Goal: Task Accomplishment & Management: Manage account settings

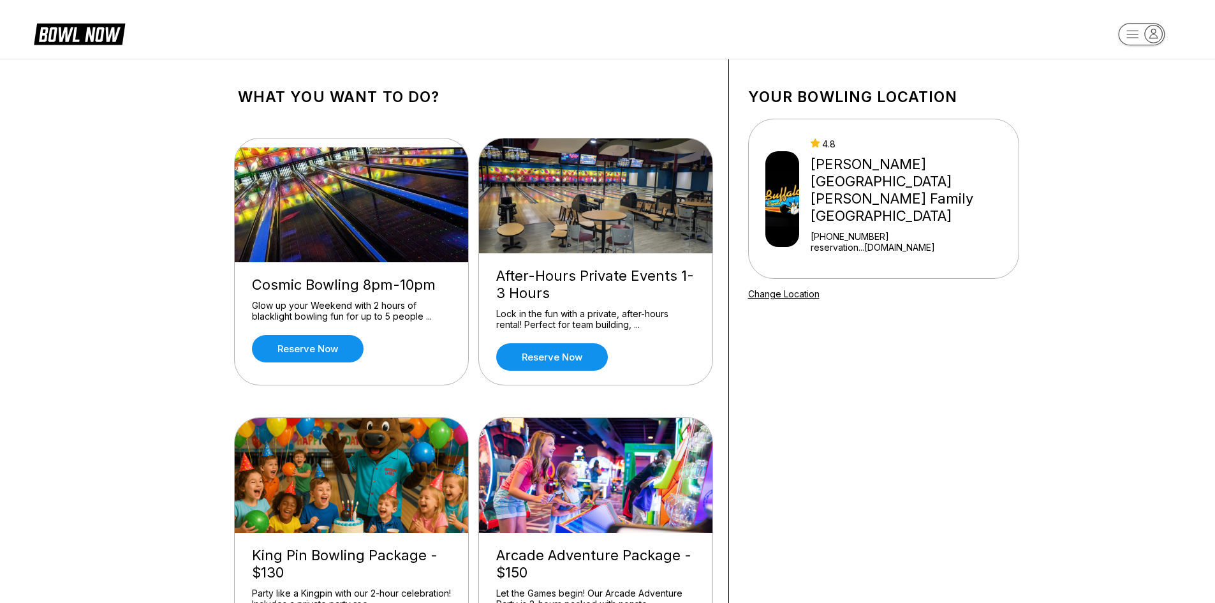
click at [890, 163] on div "[PERSON_NAME][GEOGRAPHIC_DATA] [PERSON_NAME] Family [GEOGRAPHIC_DATA]" at bounding box center [912, 190] width 202 height 69
click at [930, 168] on div "[PERSON_NAME][GEOGRAPHIC_DATA] [PERSON_NAME] Family [GEOGRAPHIC_DATA]" at bounding box center [912, 190] width 202 height 69
click at [1141, 26] on rect "button" at bounding box center [1141, 34] width 47 height 22
click at [1126, 122] on div "Business Console" at bounding box center [1141, 121] width 91 height 22
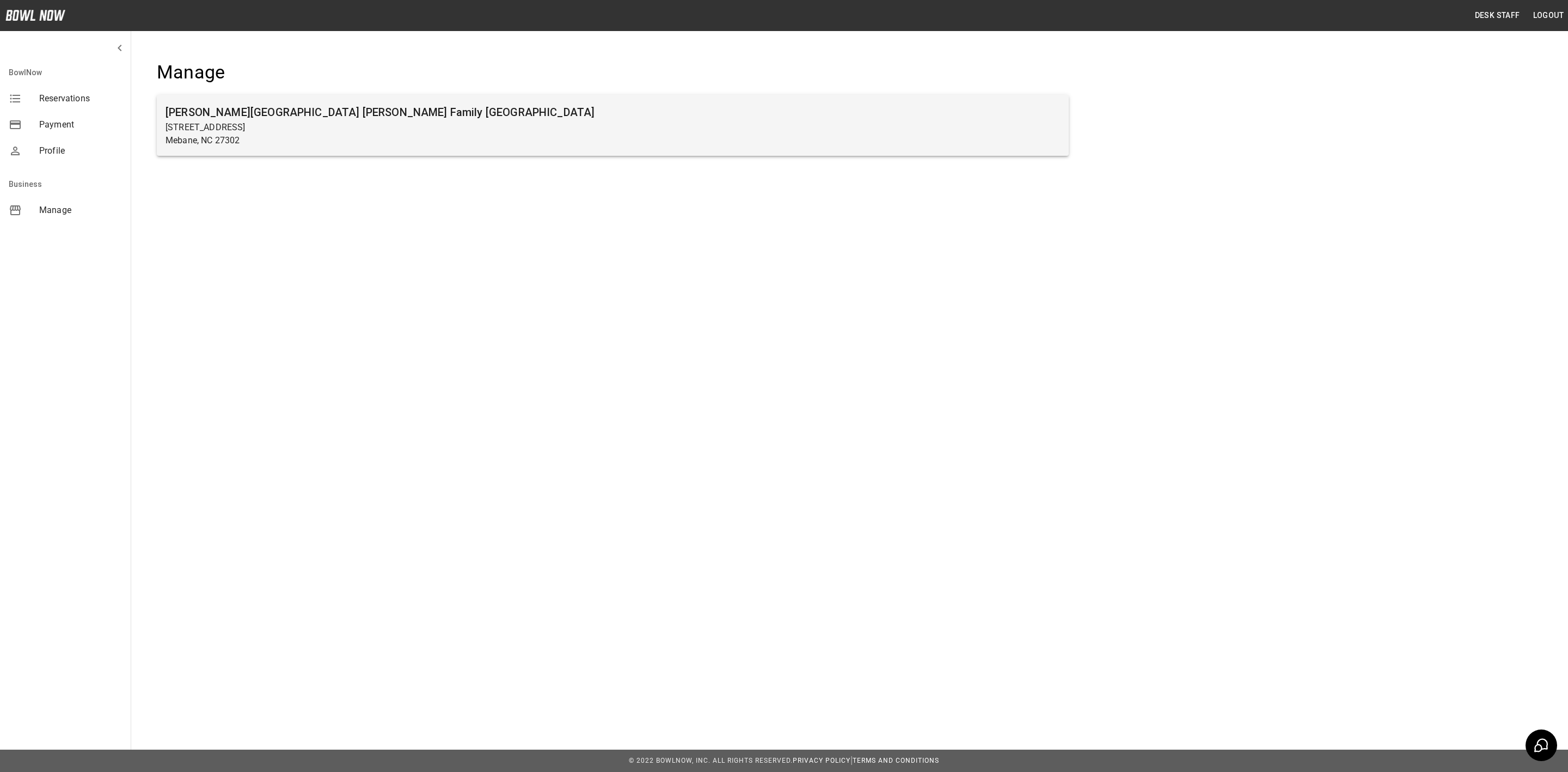
click at [244, 105] on h6 "[PERSON_NAME][GEOGRAPHIC_DATA] [PERSON_NAME] Family [GEOGRAPHIC_DATA]" at bounding box center [613, 112] width 895 height 17
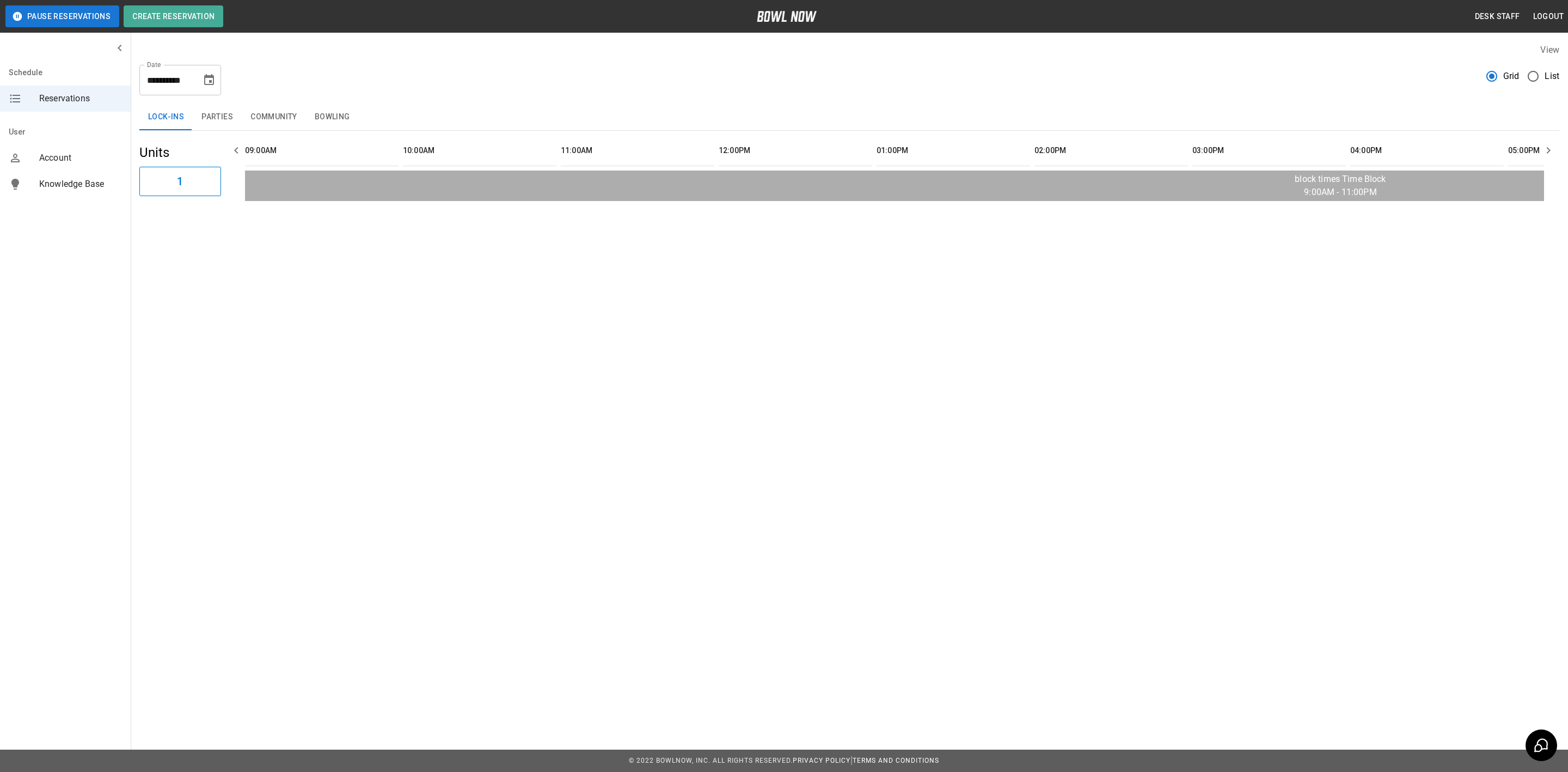
scroll to position [0, 1383]
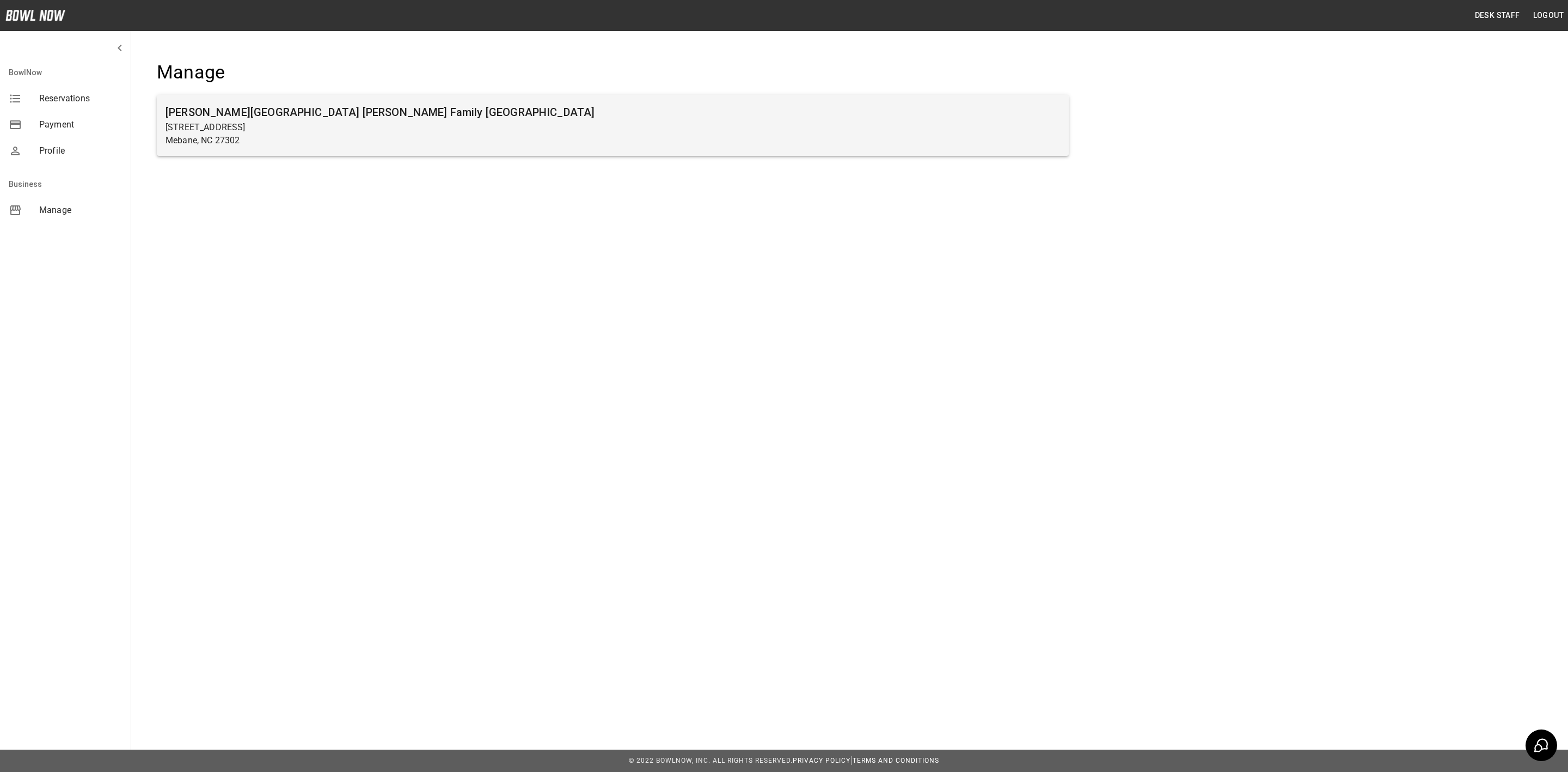
click at [336, 116] on h6 "[PERSON_NAME][GEOGRAPHIC_DATA] [PERSON_NAME] Family [GEOGRAPHIC_DATA]" at bounding box center [613, 112] width 895 height 17
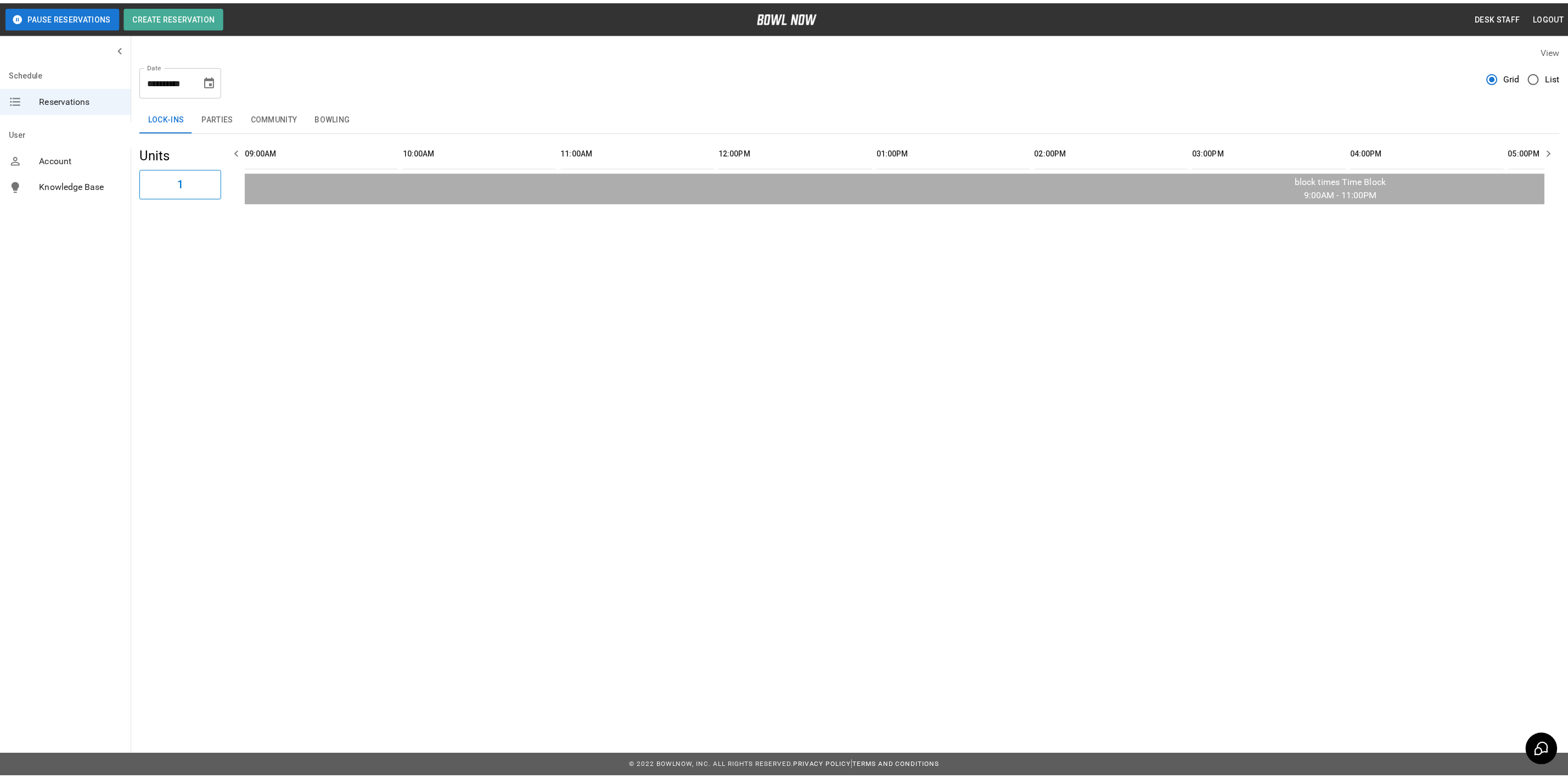
scroll to position [0, 1394]
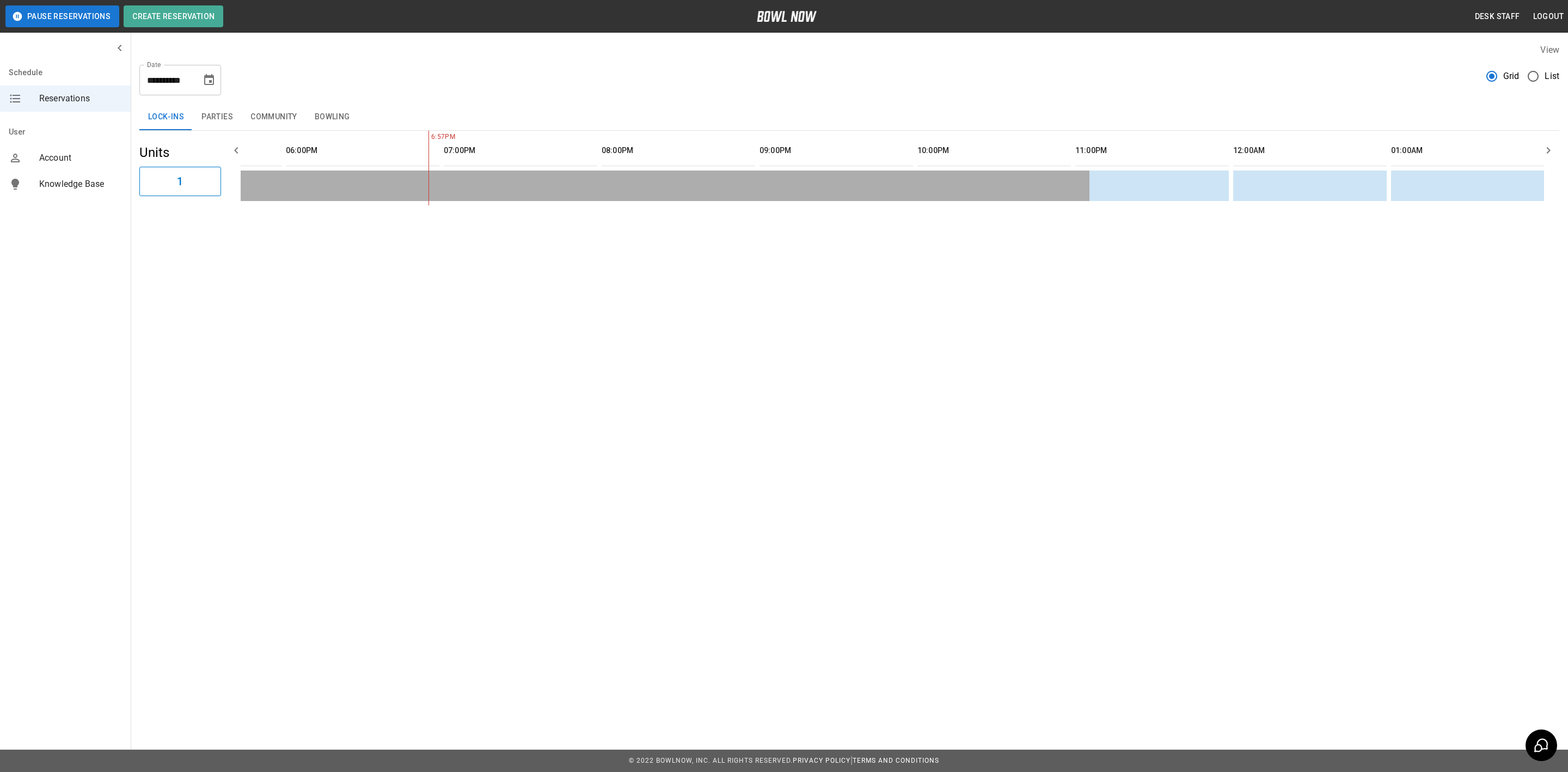
click at [209, 79] on icon "Choose date, selected date is Sep 16, 2025" at bounding box center [208, 79] width 13 height 13
click at [185, 196] on button "18" at bounding box center [188, 199] width 20 height 20
click at [262, 116] on button "Community" at bounding box center [273, 117] width 64 height 26
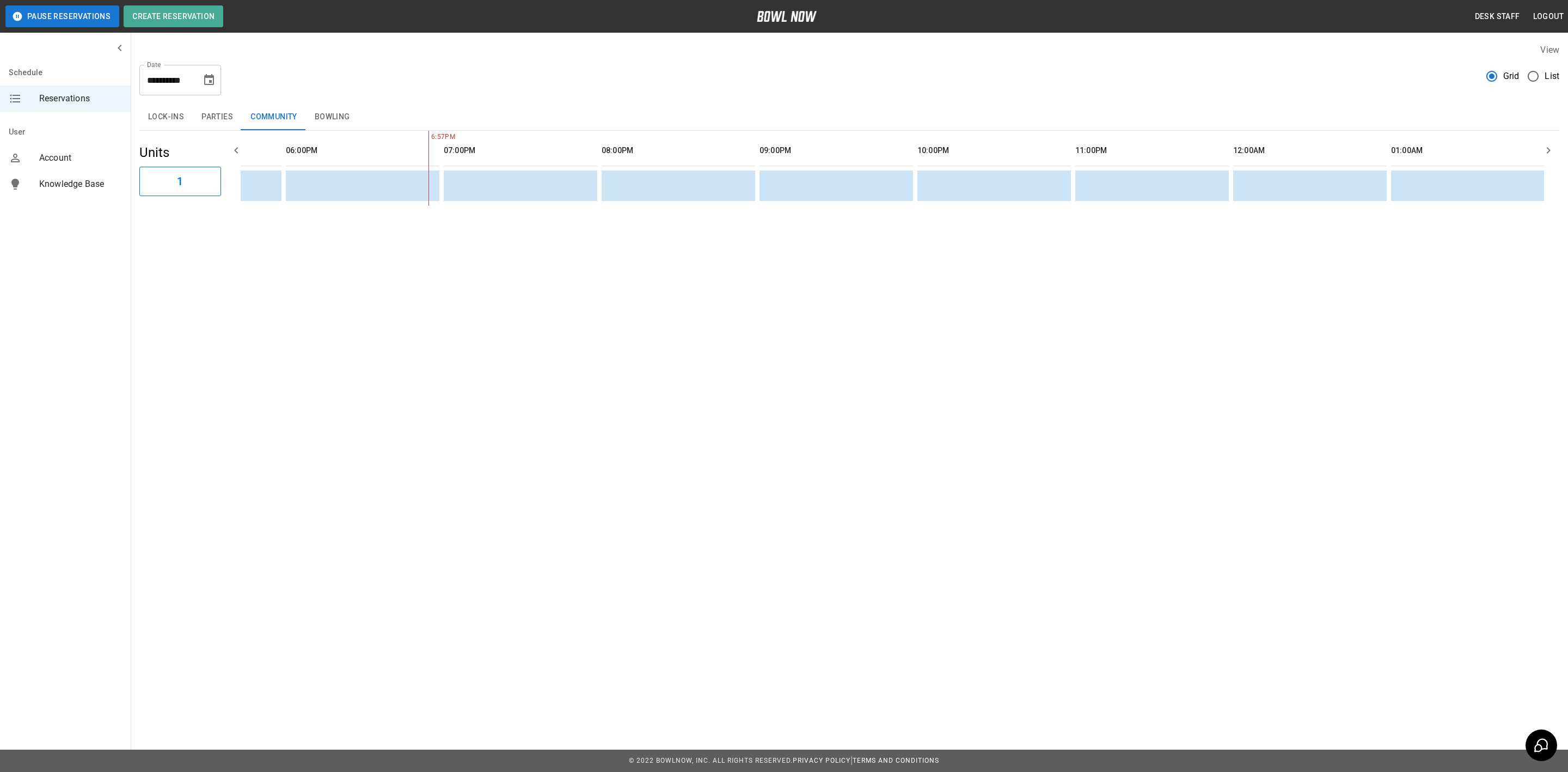
click at [324, 106] on button "Bowling" at bounding box center [332, 117] width 53 height 26
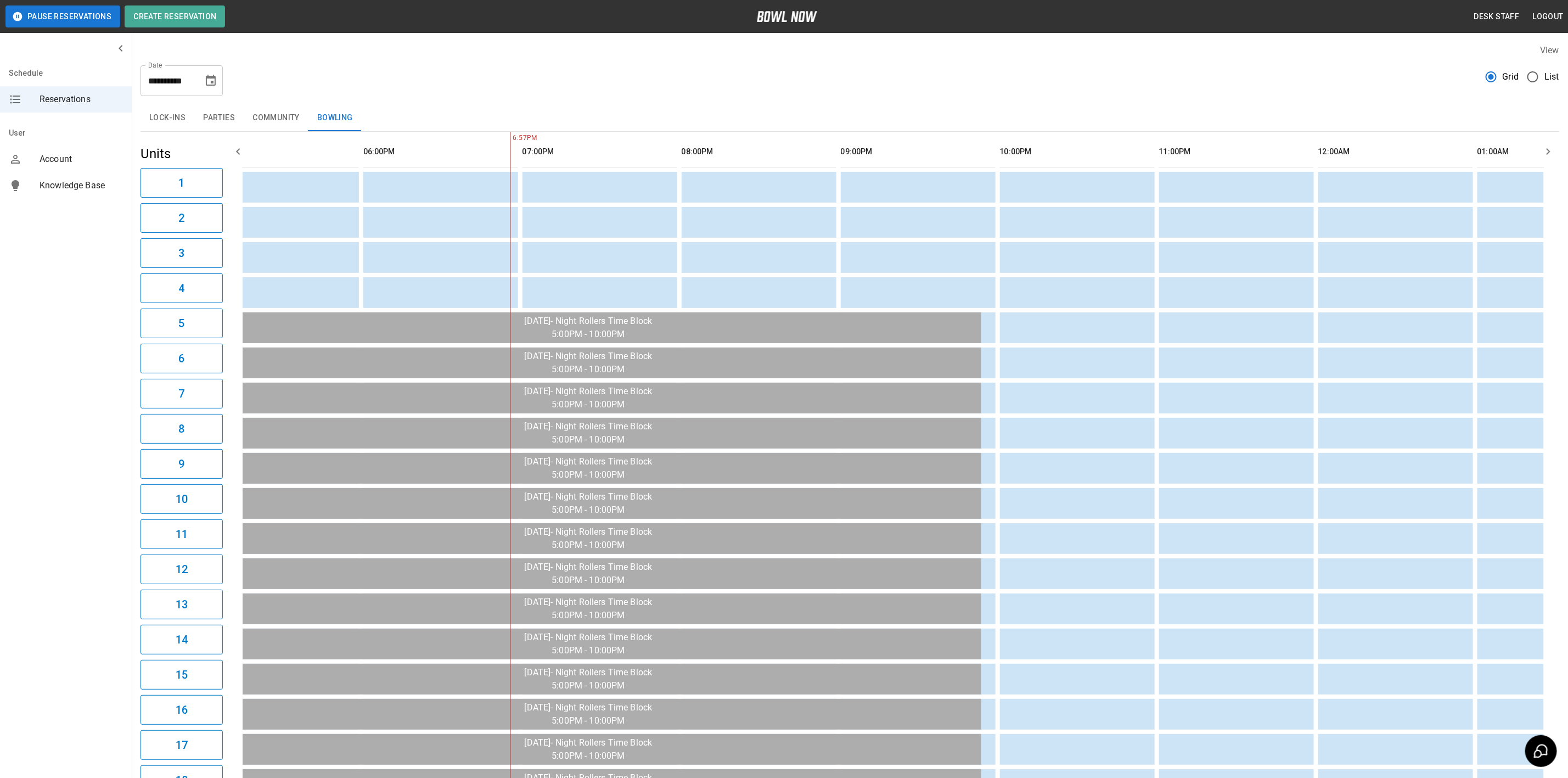
scroll to position [0, 0]
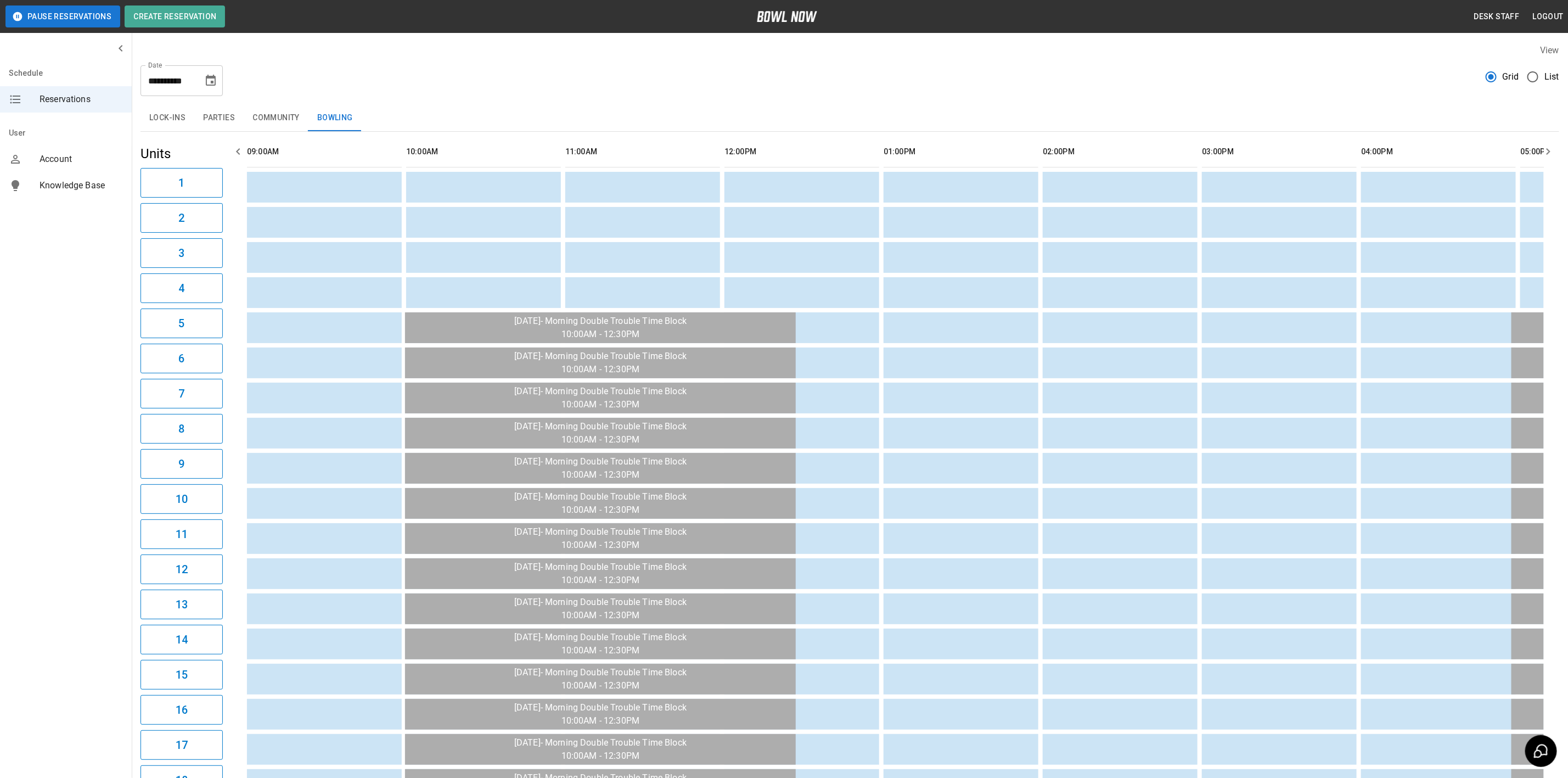
click at [286, 114] on button "Community" at bounding box center [275, 118] width 65 height 27
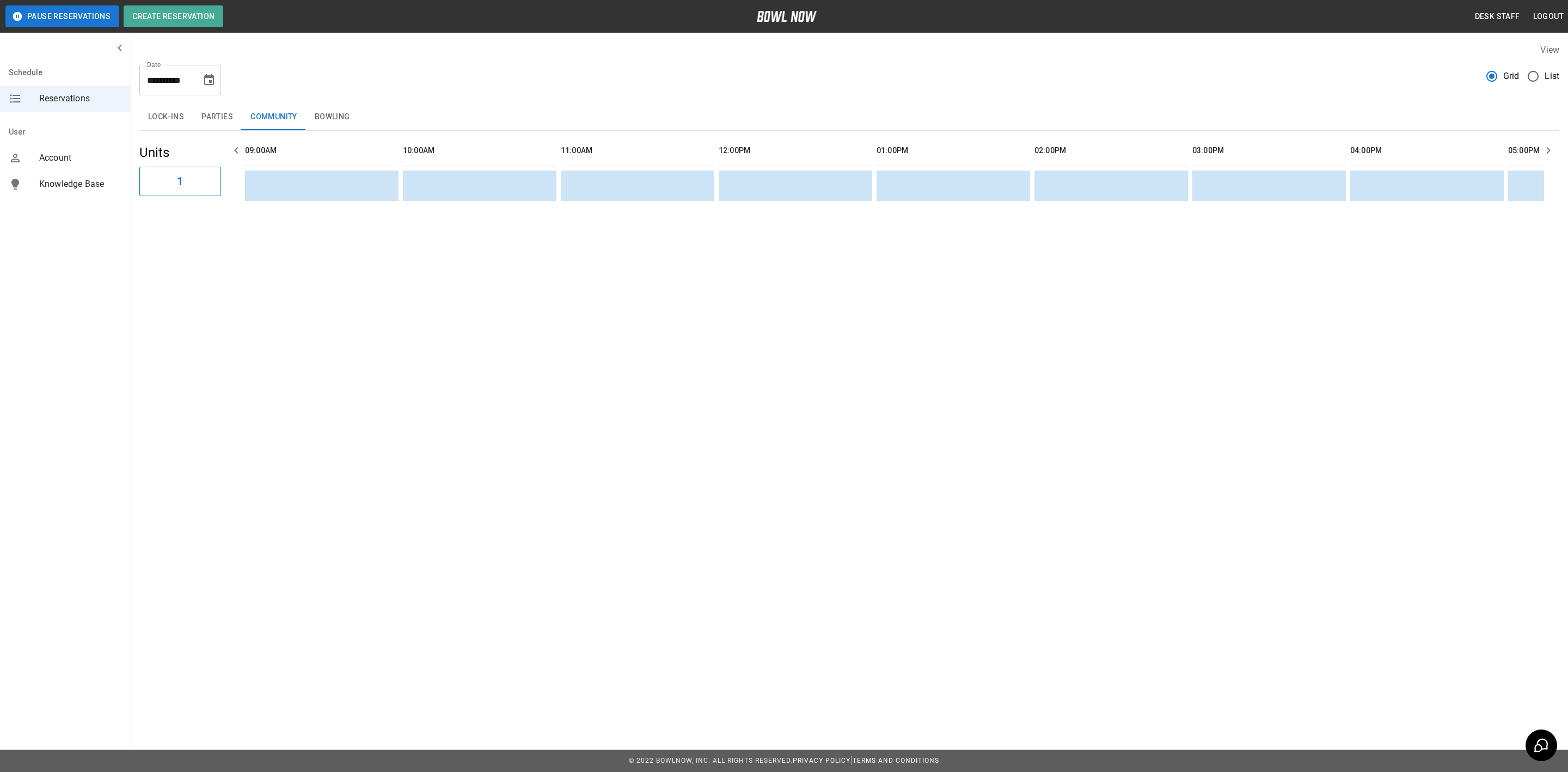
click at [209, 79] on icon "Choose date, selected date is Sep 18, 2025" at bounding box center [208, 79] width 13 height 13
click at [230, 197] on button "20" at bounding box center [231, 199] width 20 height 20
type input "**********"
click at [207, 105] on button "Parties" at bounding box center [217, 117] width 49 height 26
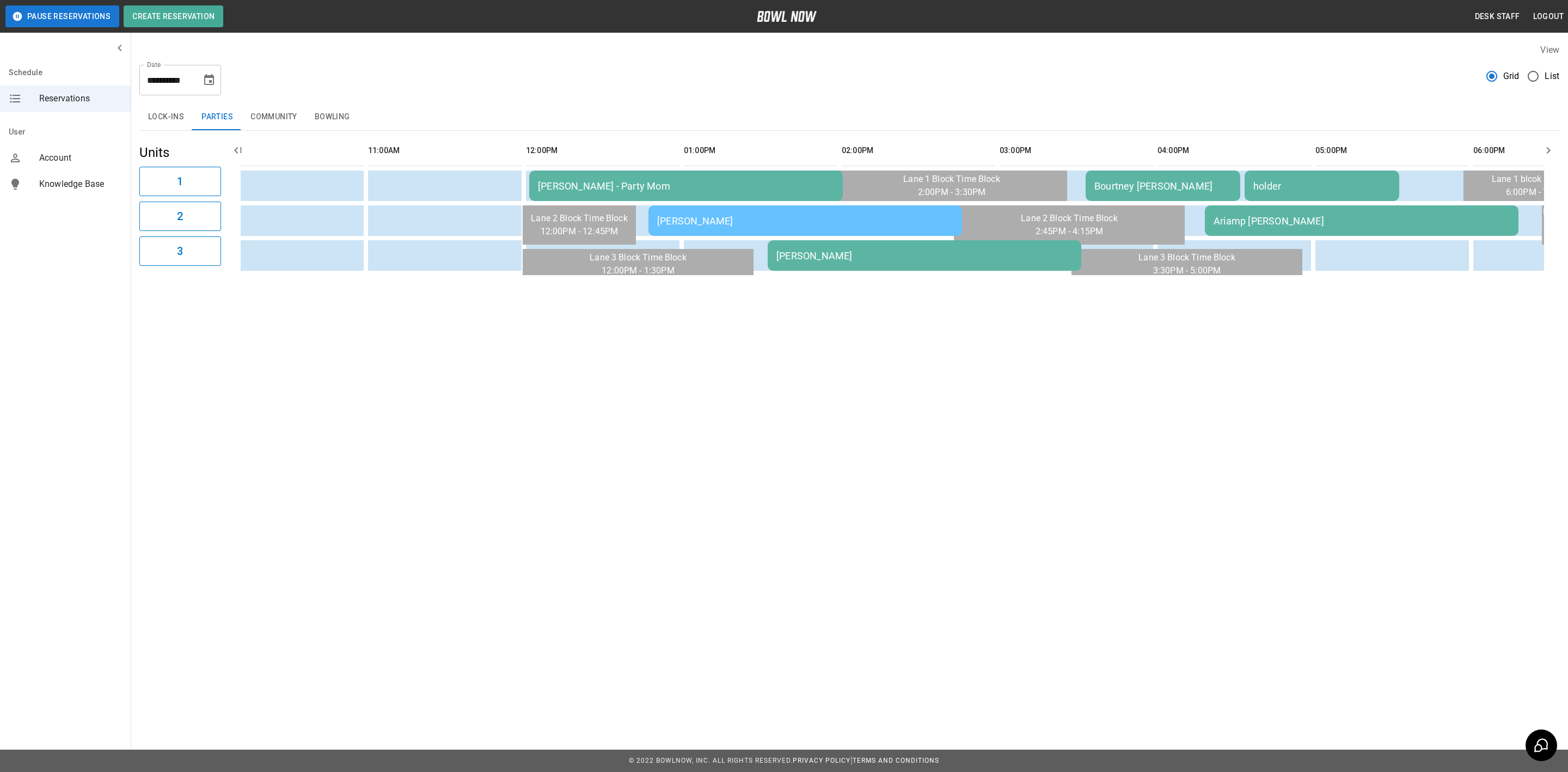
click at [581, 175] on td "[PERSON_NAME] - Party Mom" at bounding box center [685, 186] width 313 height 31
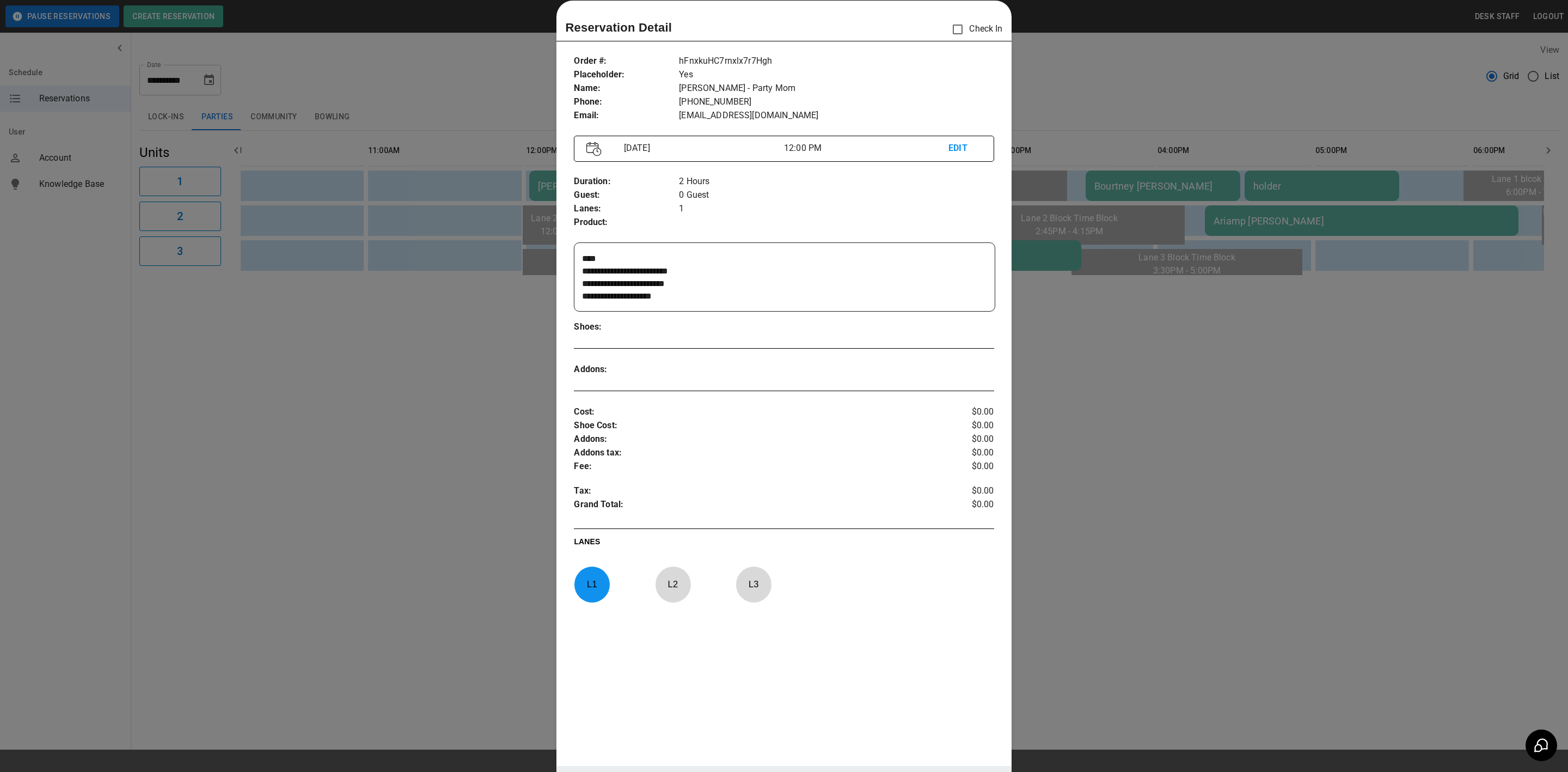
click at [1262, 416] on div at bounding box center [784, 386] width 1568 height 772
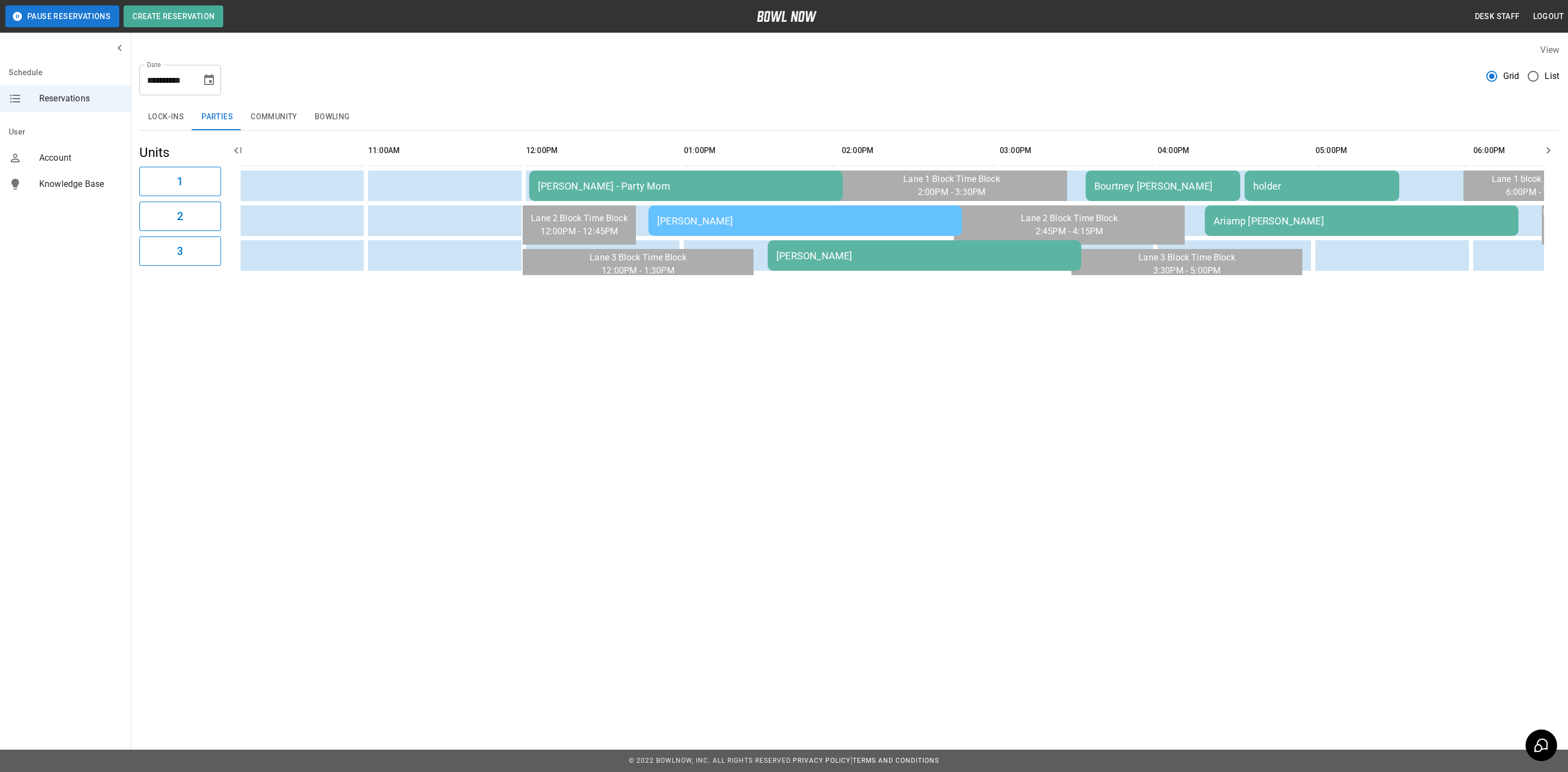
click at [577, 182] on div "[PERSON_NAME] - Party Mom" at bounding box center [685, 185] width 296 height 11
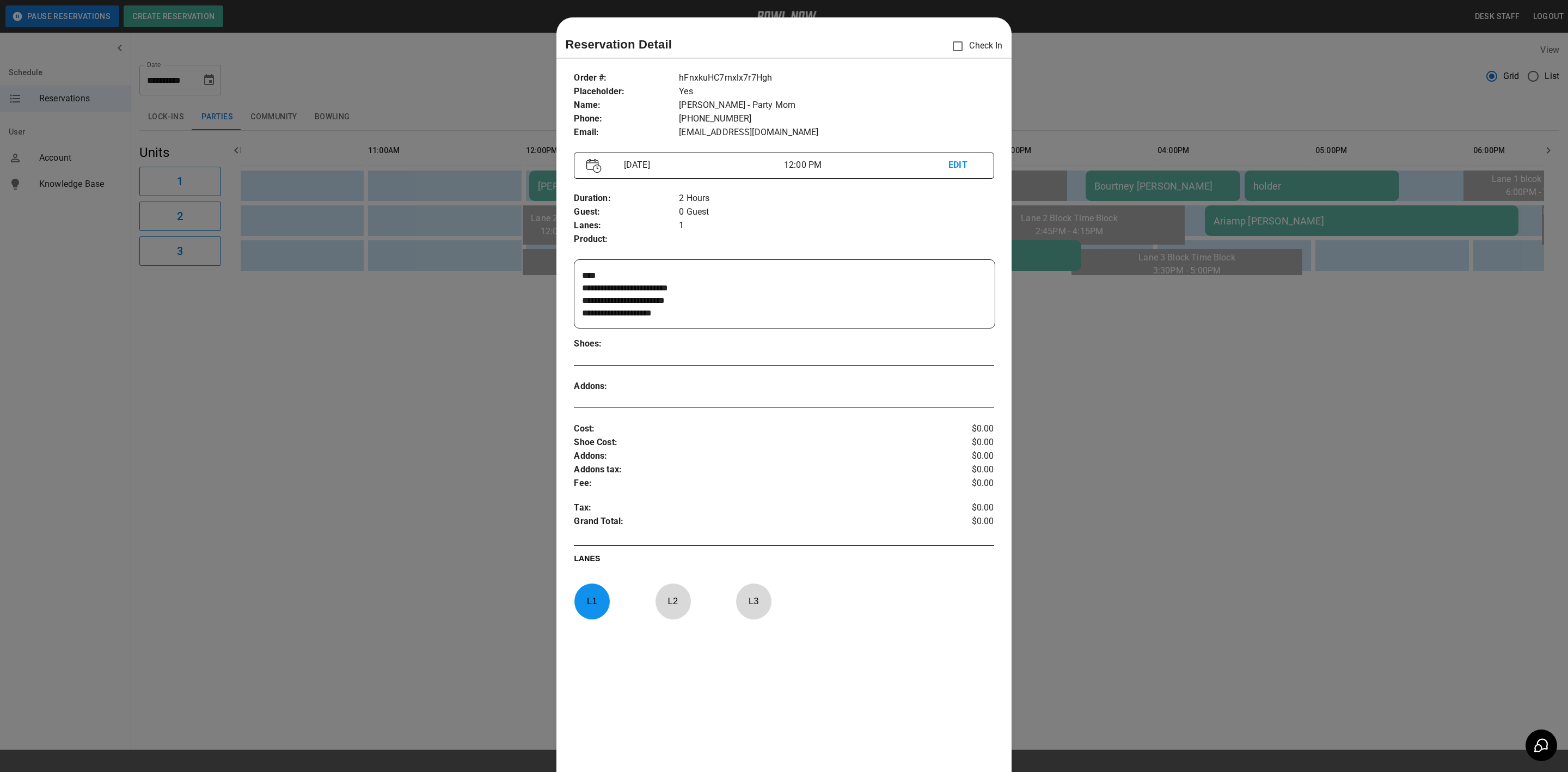
scroll to position [17, 0]
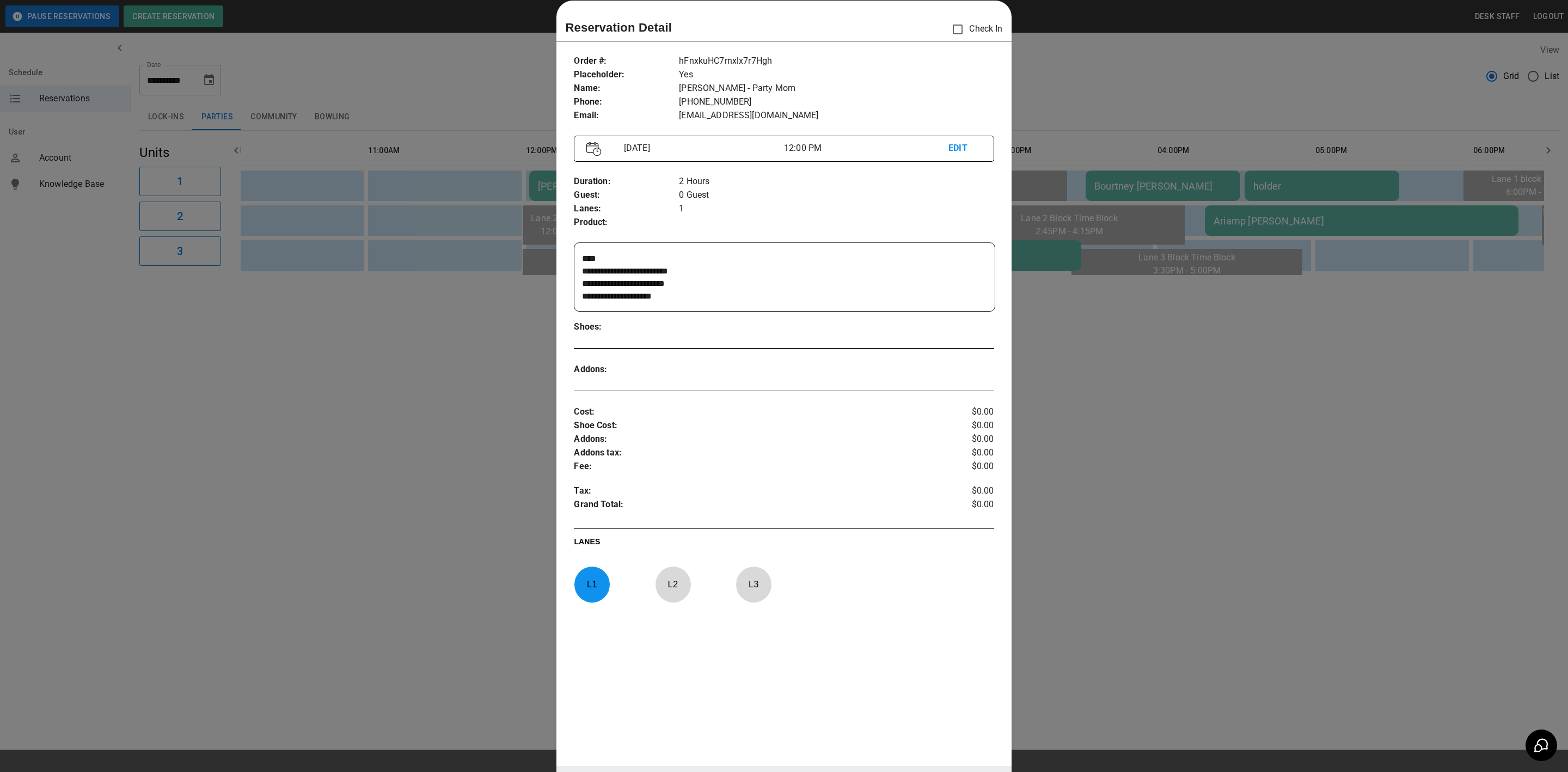
click at [1175, 79] on div at bounding box center [784, 386] width 1568 height 772
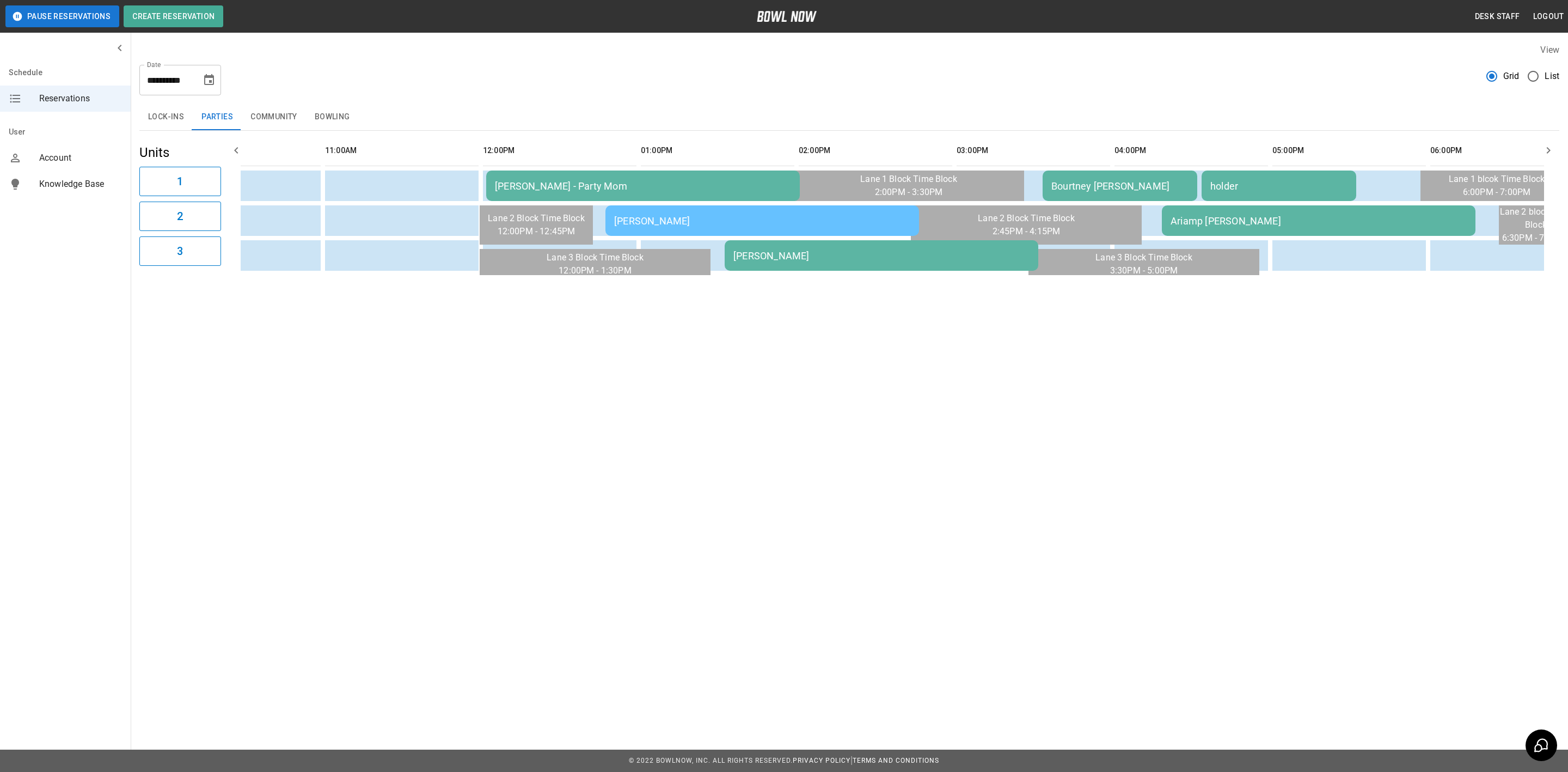
scroll to position [0, 248]
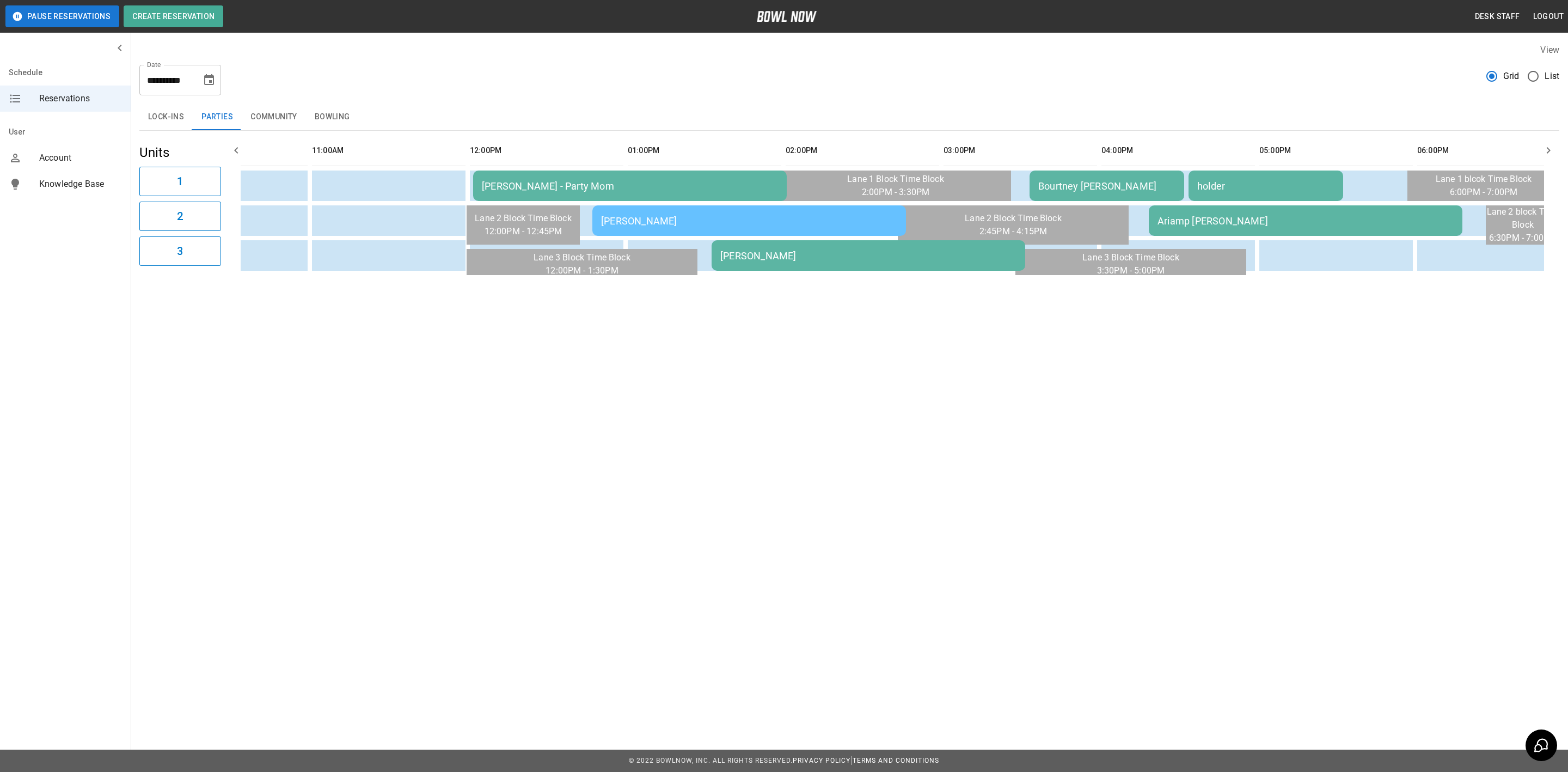
click at [622, 215] on div "[PERSON_NAME]" at bounding box center [749, 220] width 296 height 11
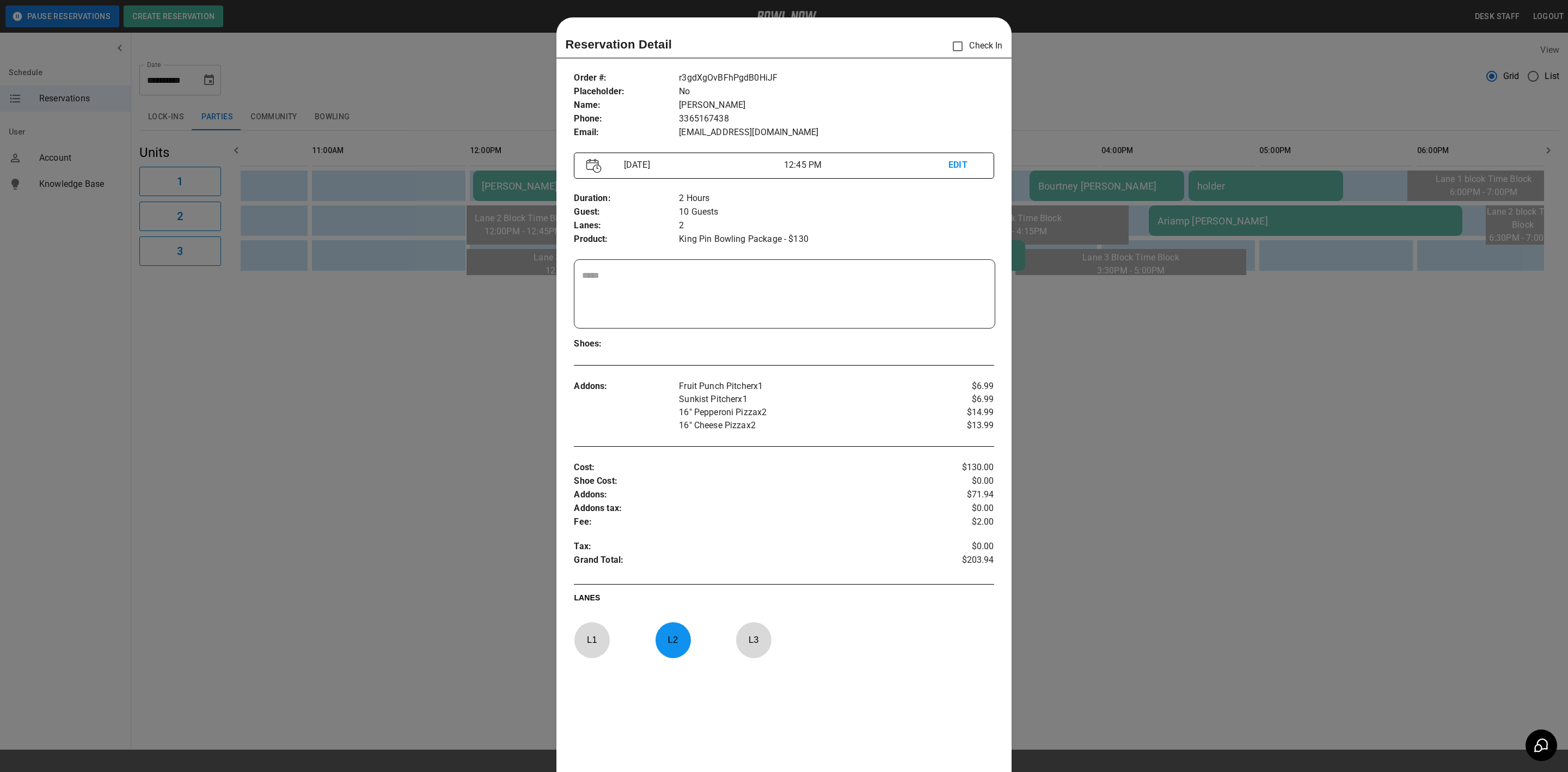
scroll to position [17, 0]
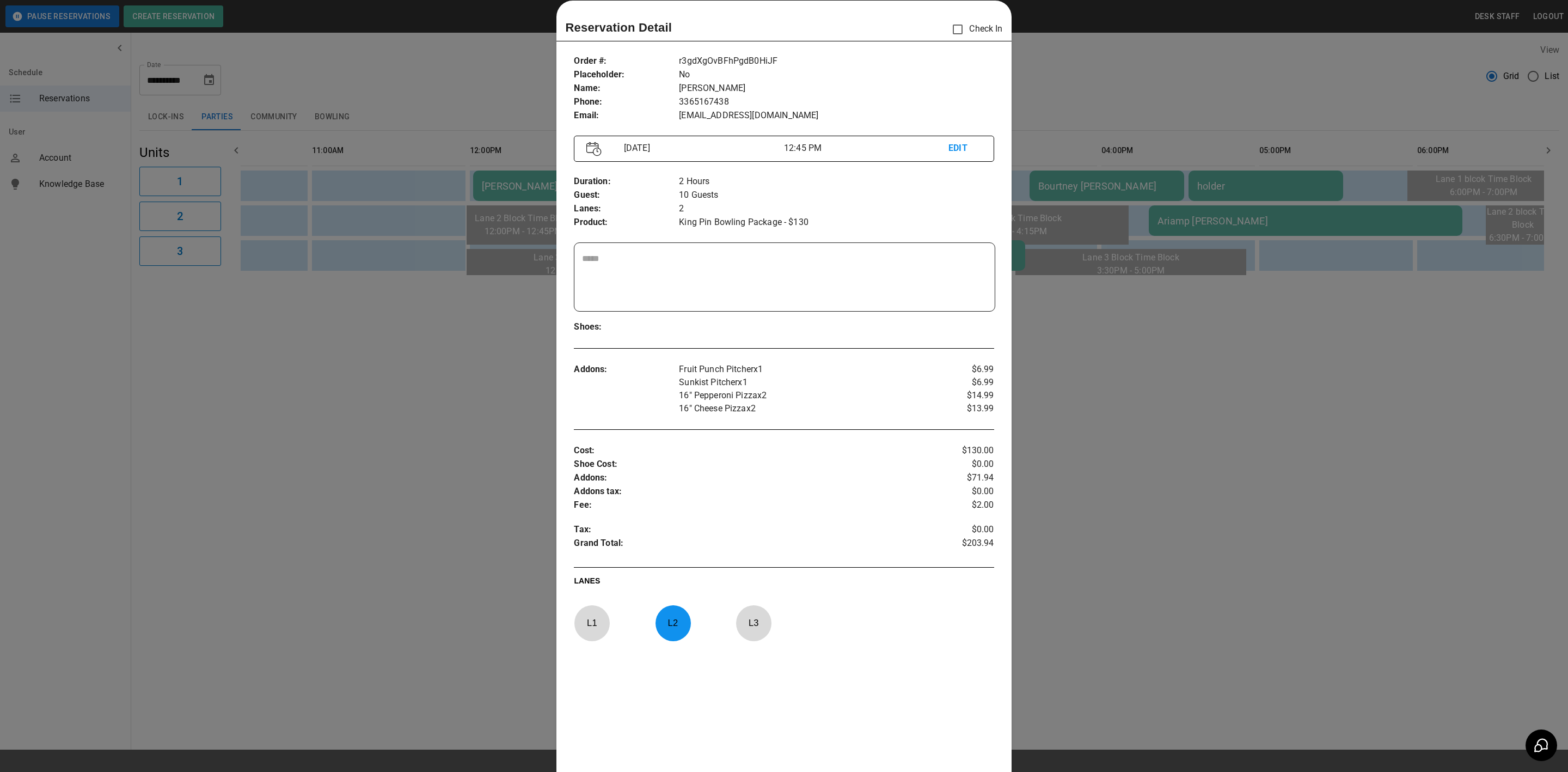
click at [1075, 569] on div at bounding box center [784, 386] width 1568 height 772
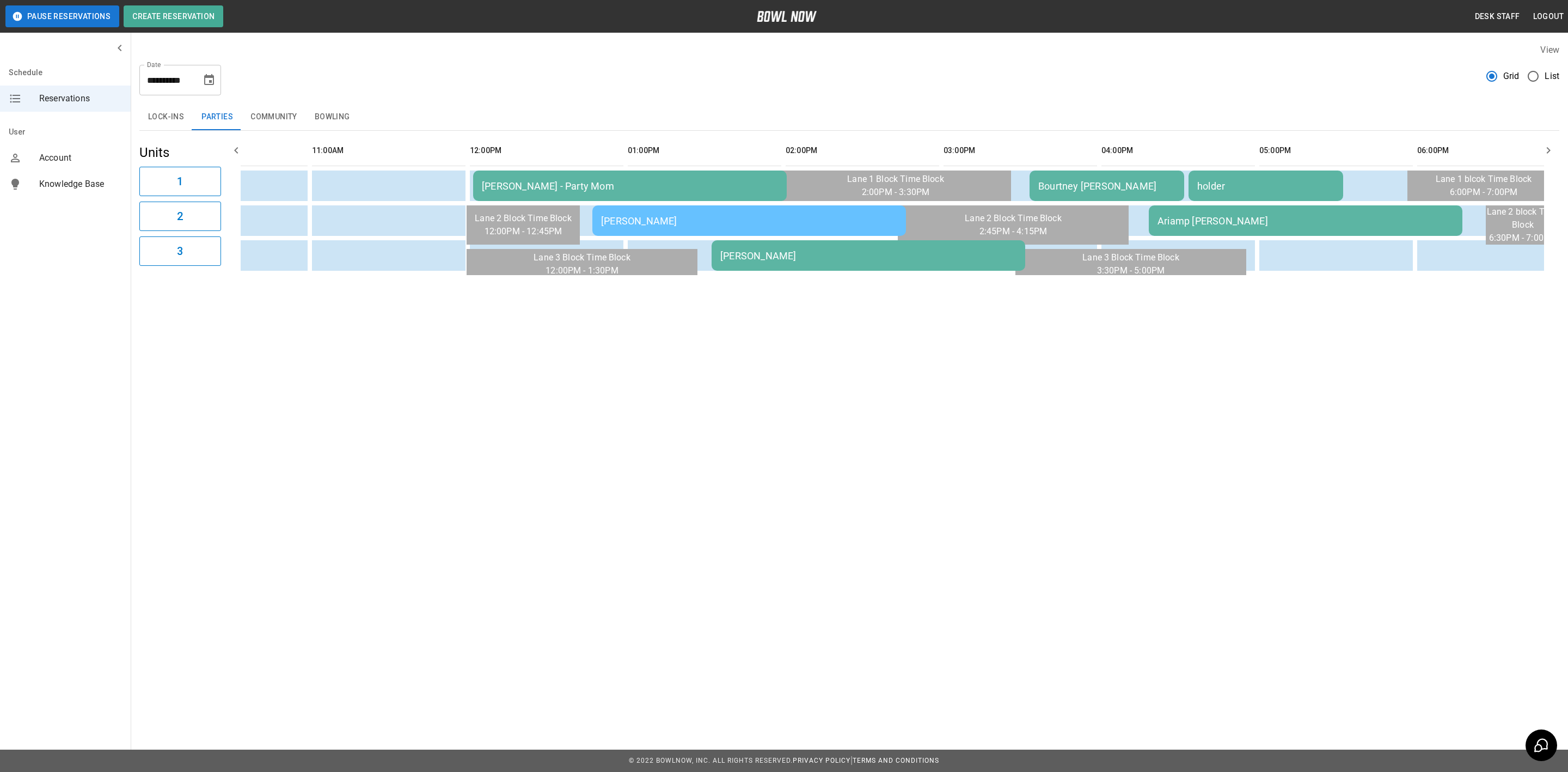
click at [765, 254] on div "[PERSON_NAME]" at bounding box center [868, 255] width 296 height 11
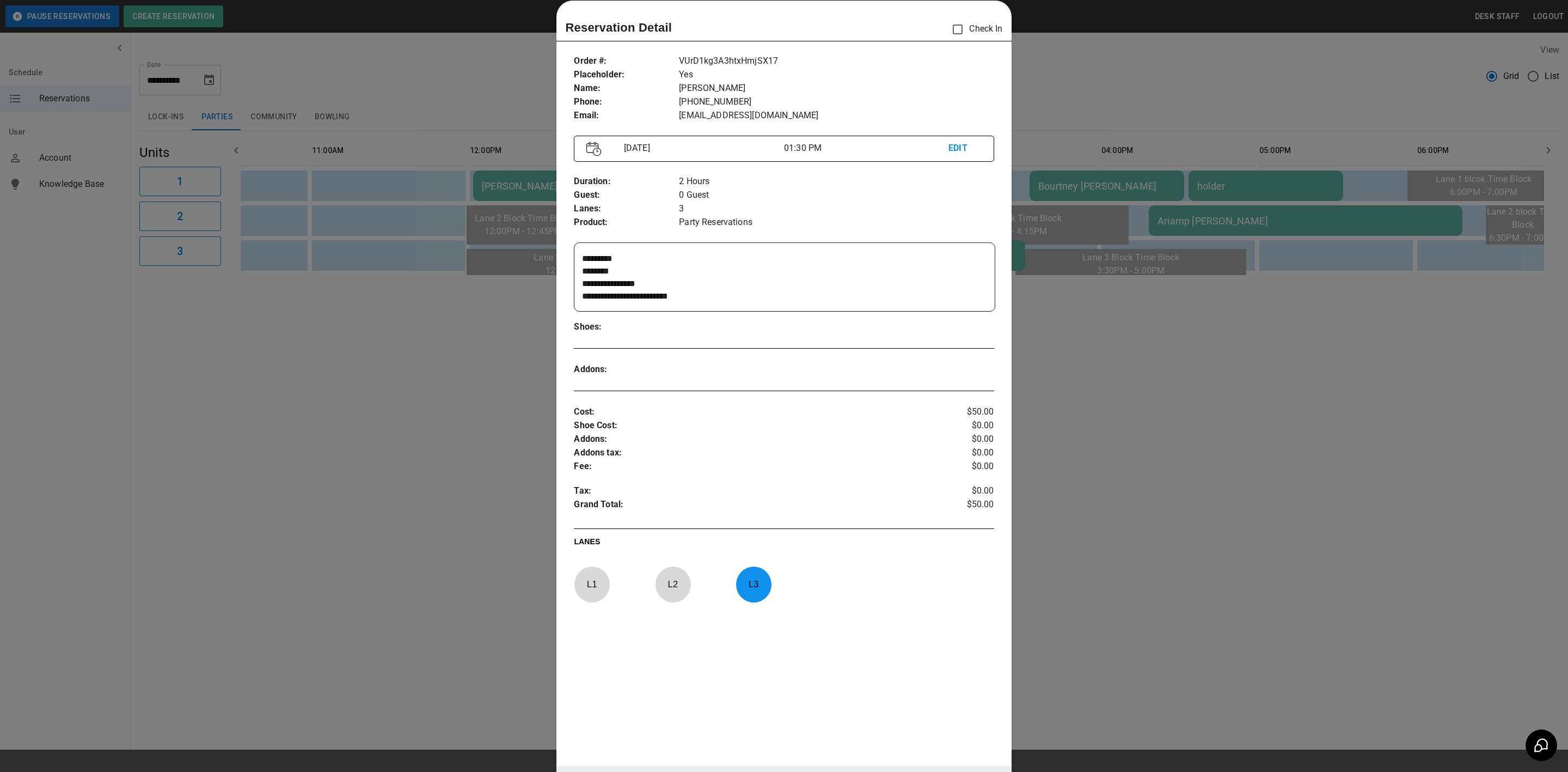
click at [1130, 565] on div at bounding box center [784, 386] width 1568 height 772
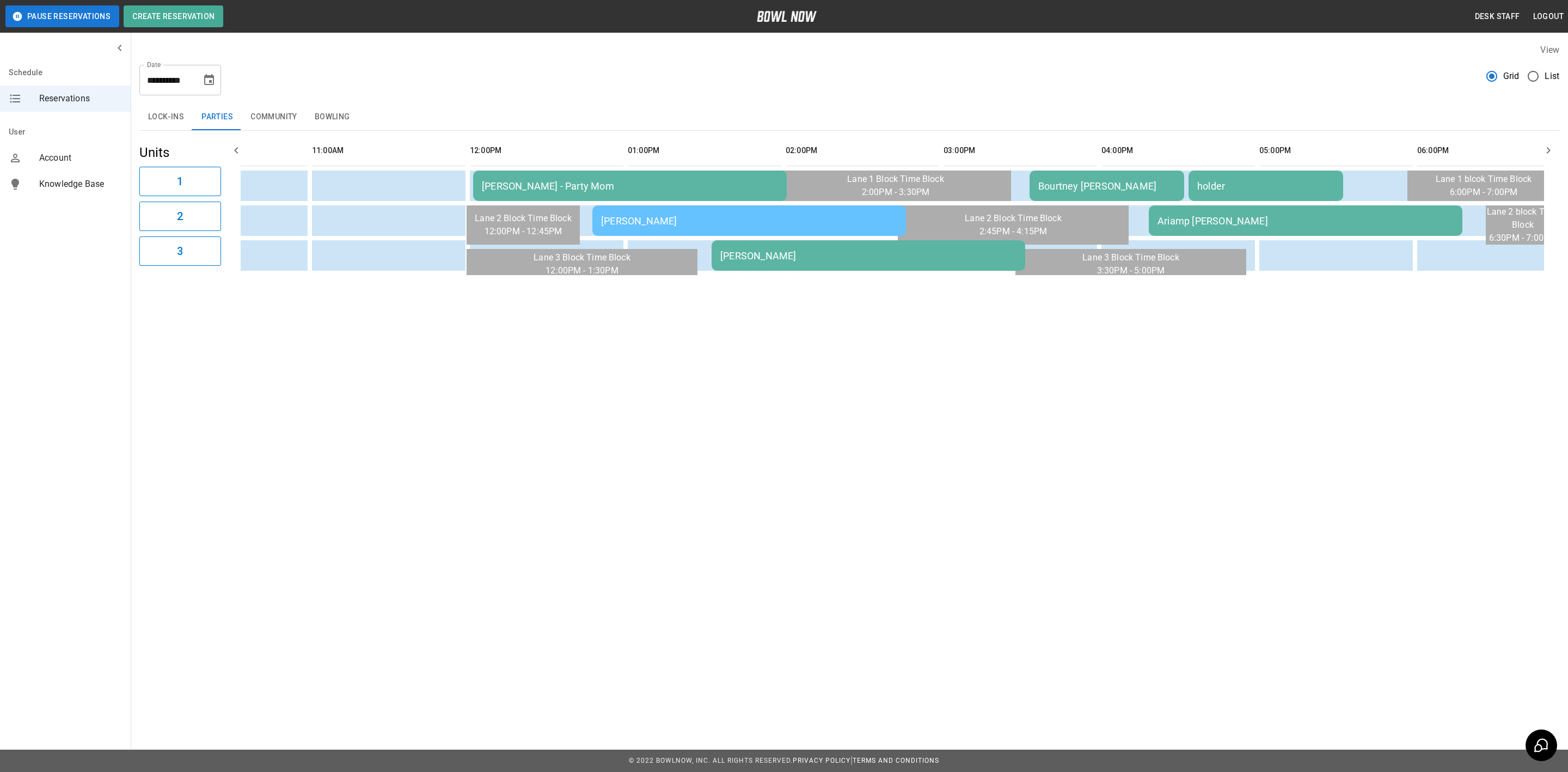
click at [1045, 182] on div "Bourtney [PERSON_NAME]" at bounding box center [1106, 185] width 137 height 11
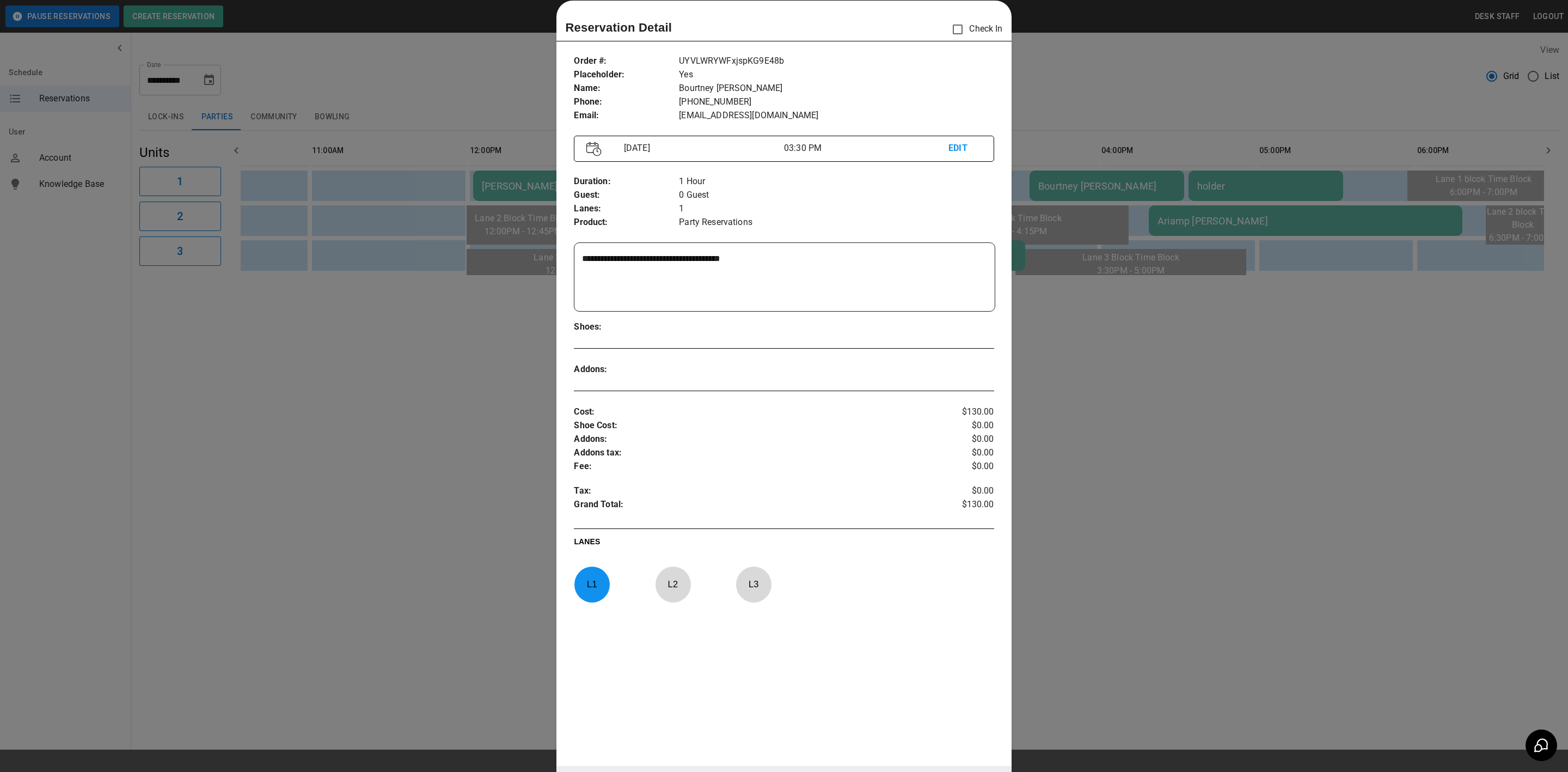
click at [387, 461] on div at bounding box center [784, 386] width 1568 height 772
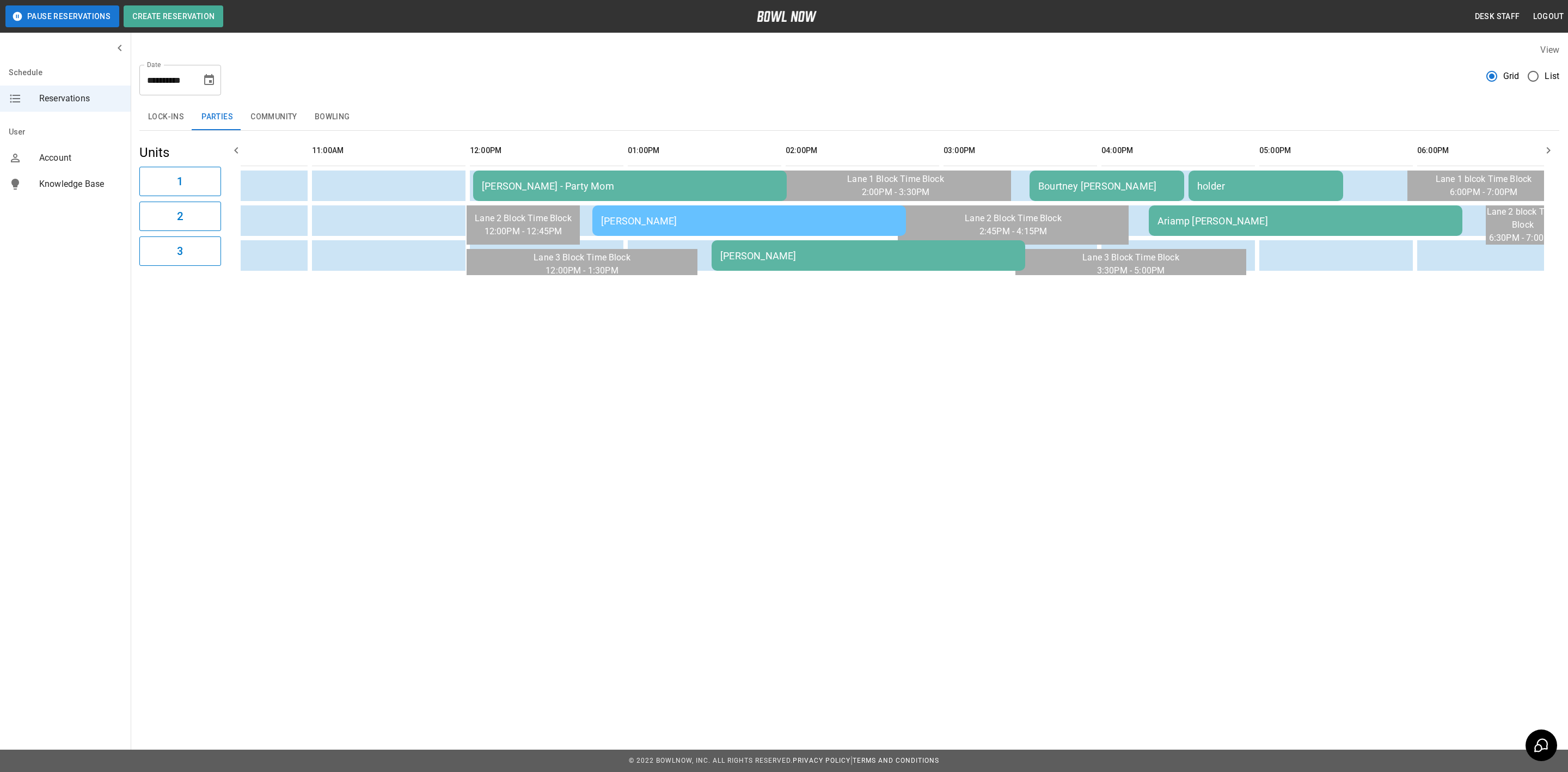
click at [849, 250] on div "[PERSON_NAME]" at bounding box center [868, 255] width 296 height 11
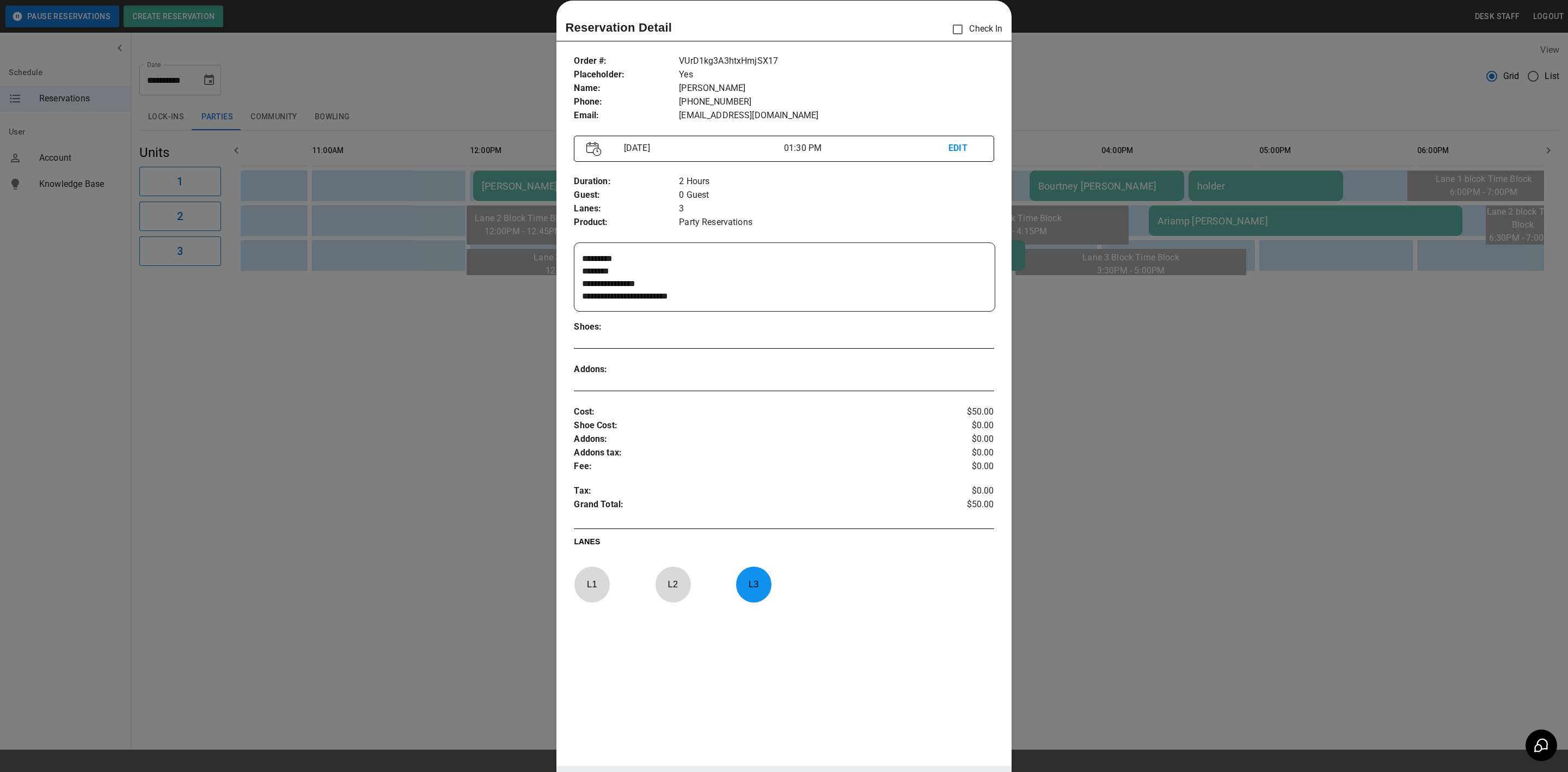
click at [1116, 378] on div at bounding box center [784, 386] width 1568 height 772
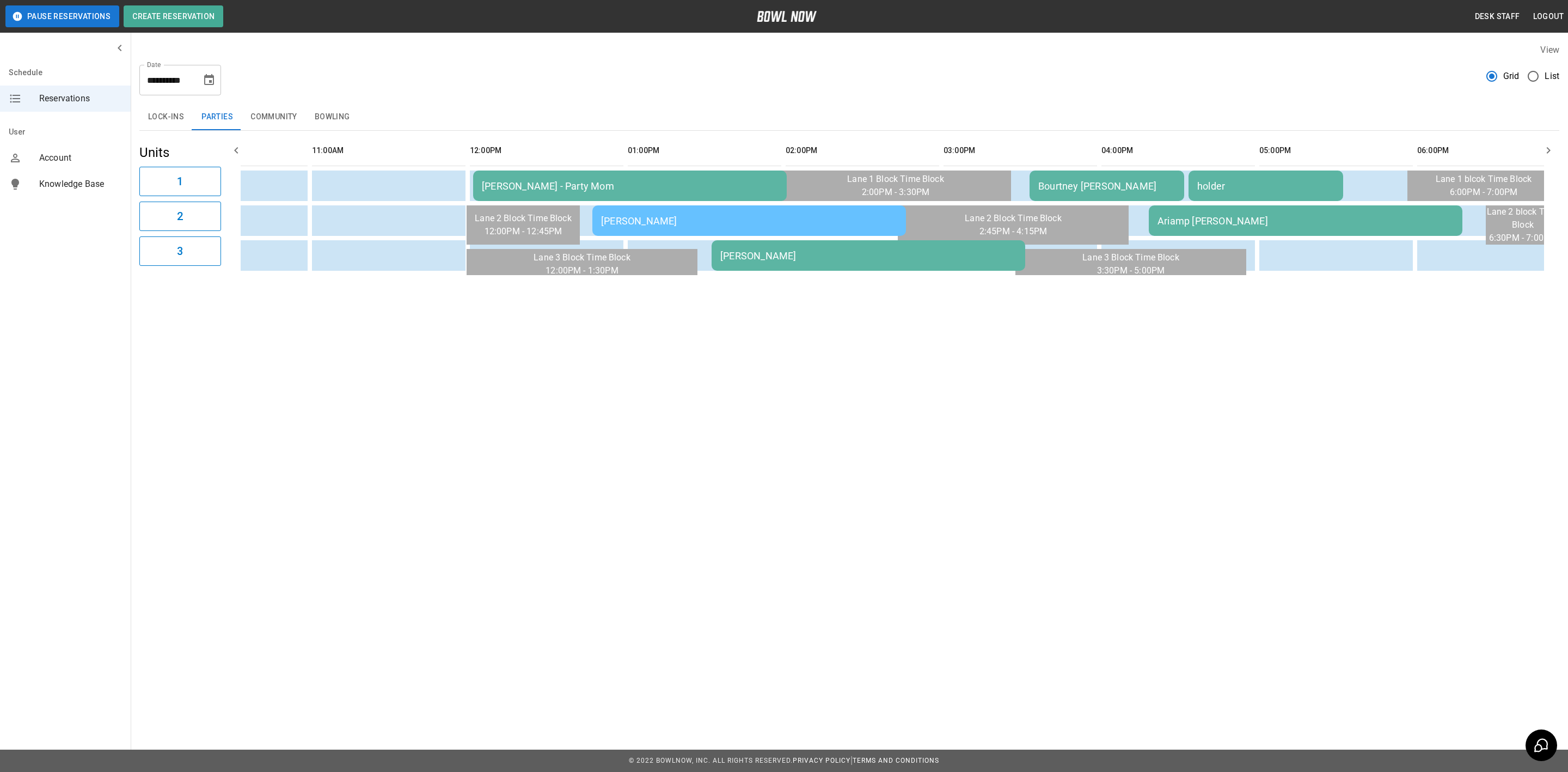
click at [1052, 173] on td "Bourtney [PERSON_NAME]" at bounding box center [1106, 186] width 154 height 31
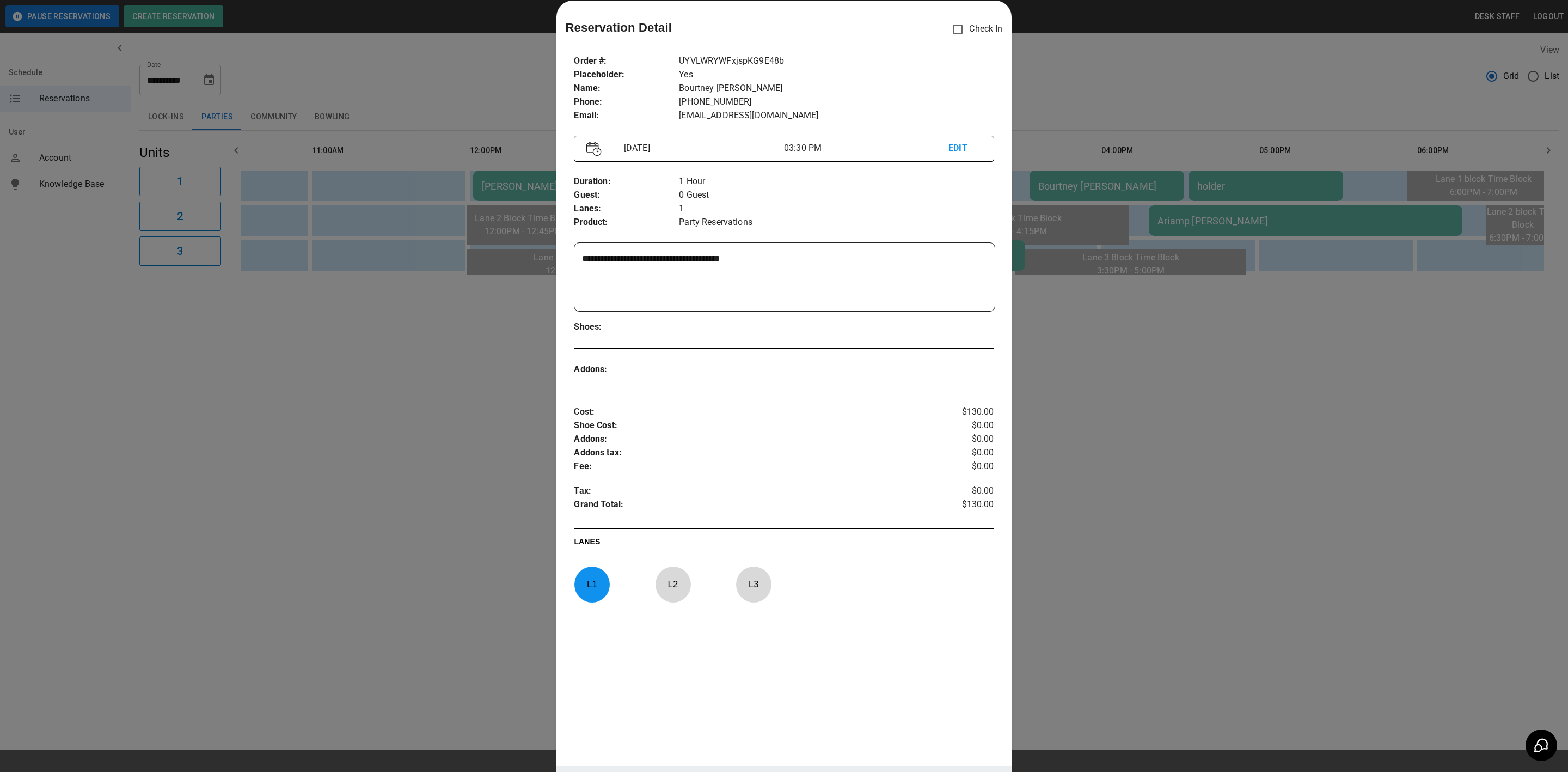
click at [298, 659] on div at bounding box center [784, 386] width 1568 height 772
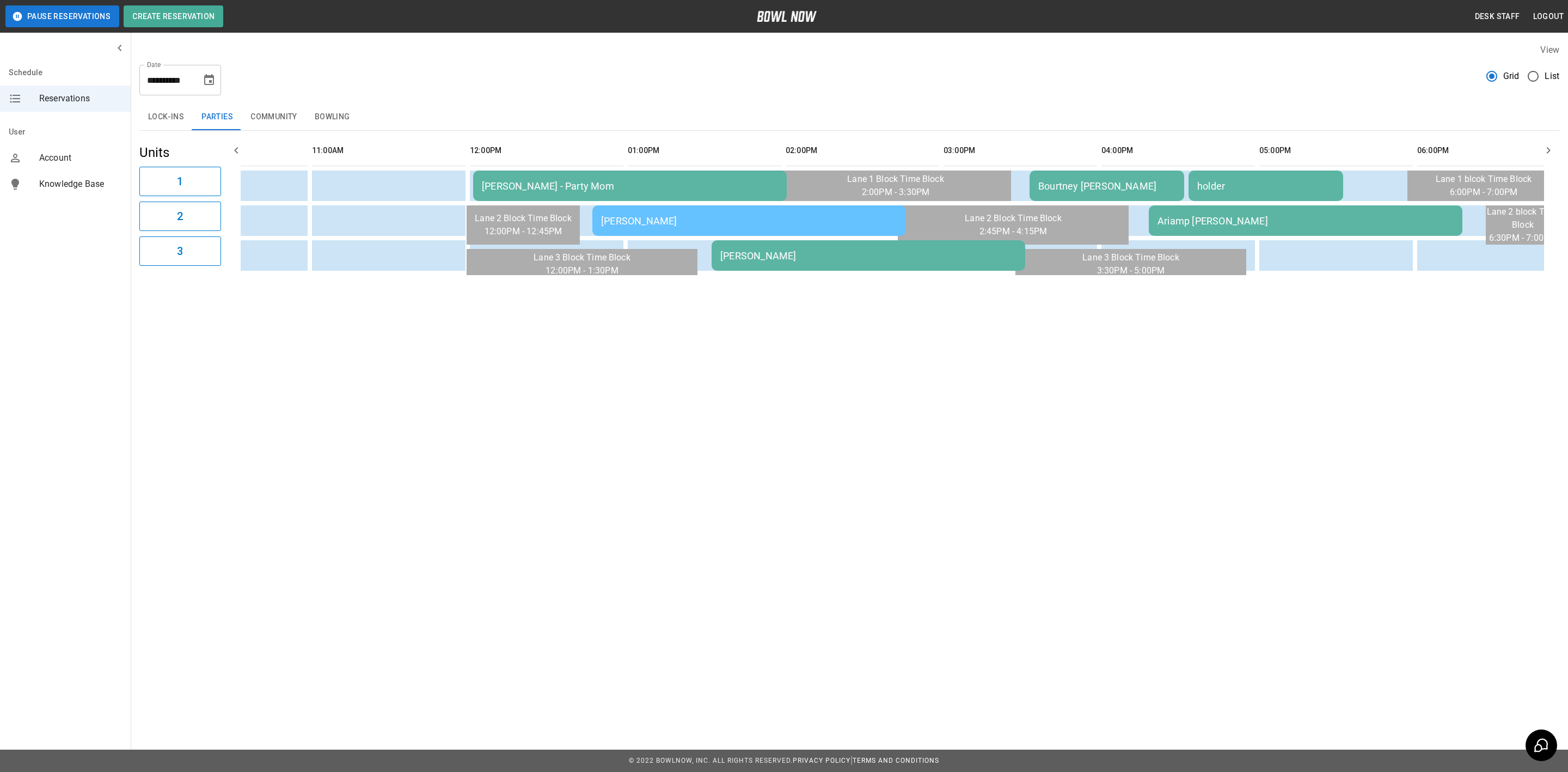
click at [764, 284] on div "**********" at bounding box center [849, 159] width 1437 height 249
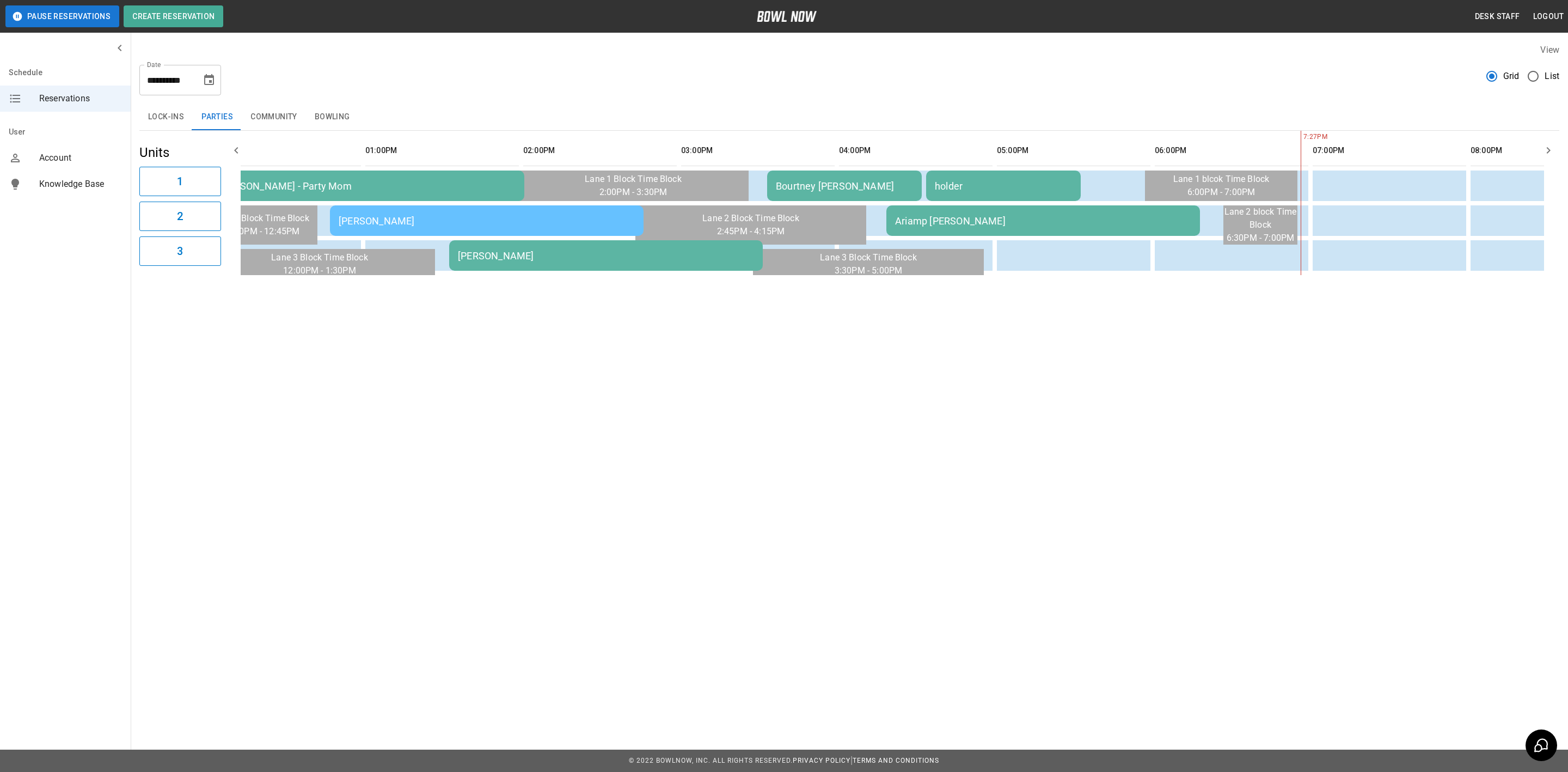
scroll to position [0, 505]
click at [785, 180] on div "Bourtney [PERSON_NAME]" at bounding box center [850, 185] width 137 height 11
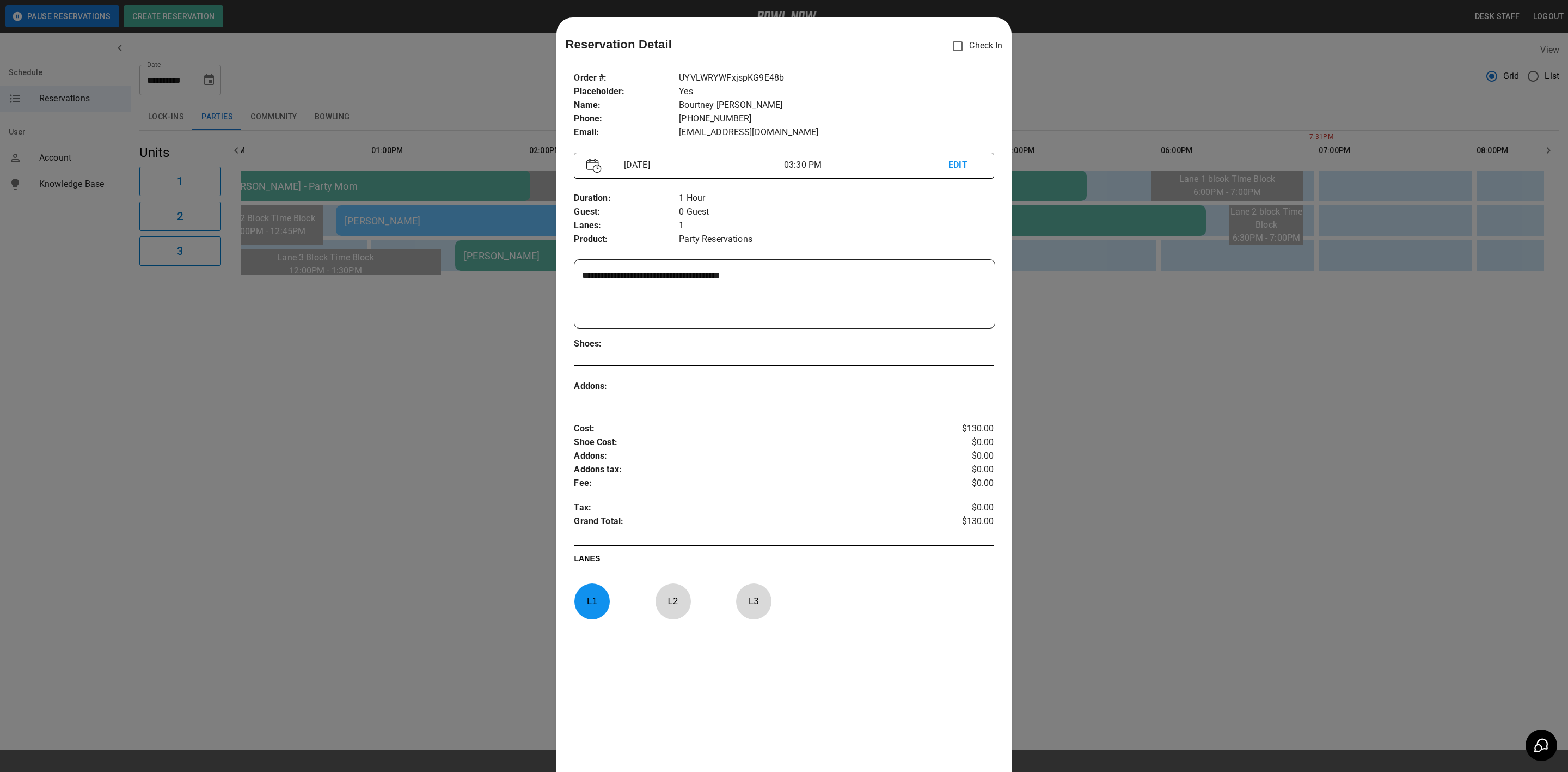
scroll to position [17, 0]
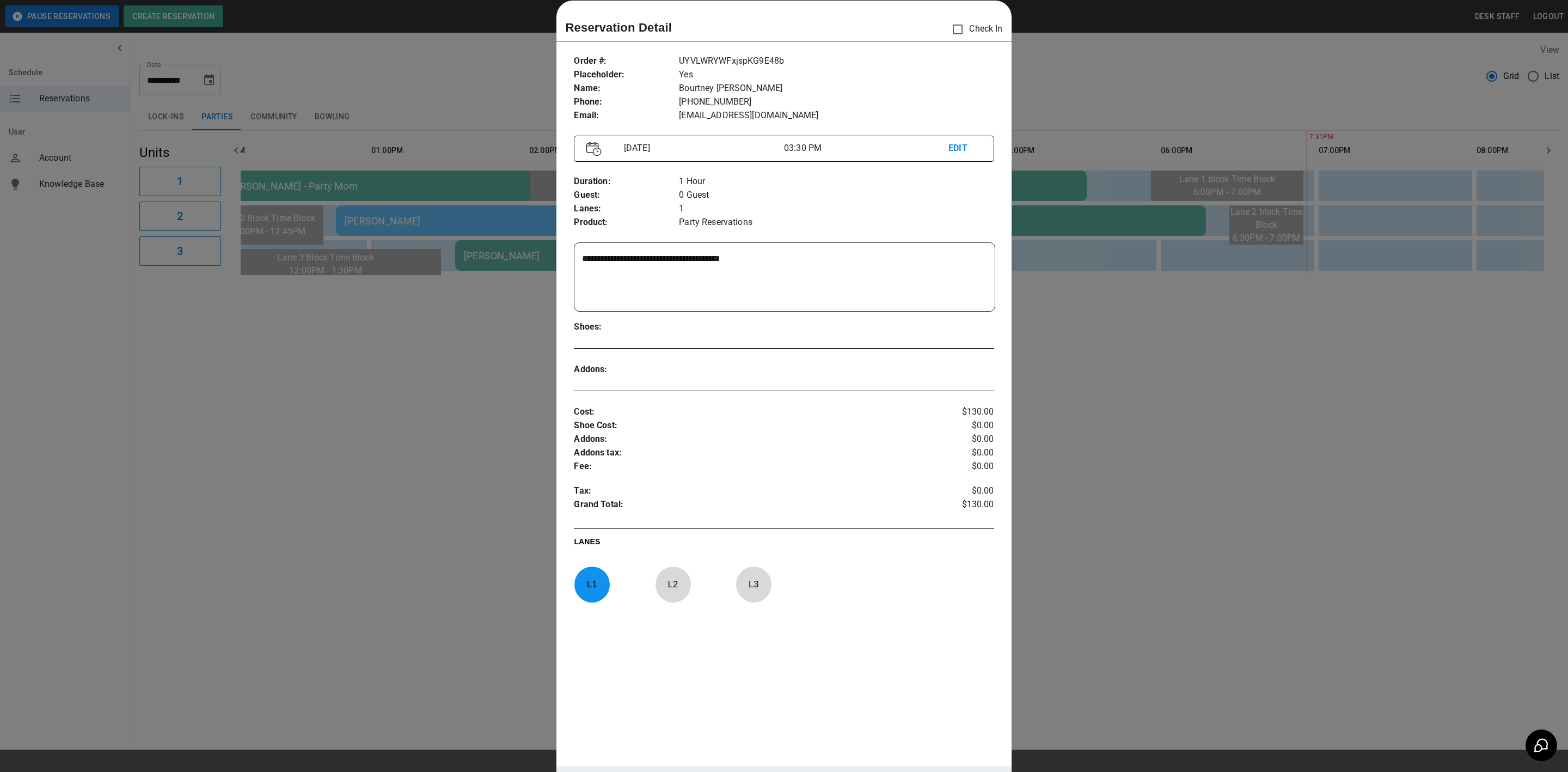
click at [1040, 339] on div at bounding box center [784, 386] width 1568 height 772
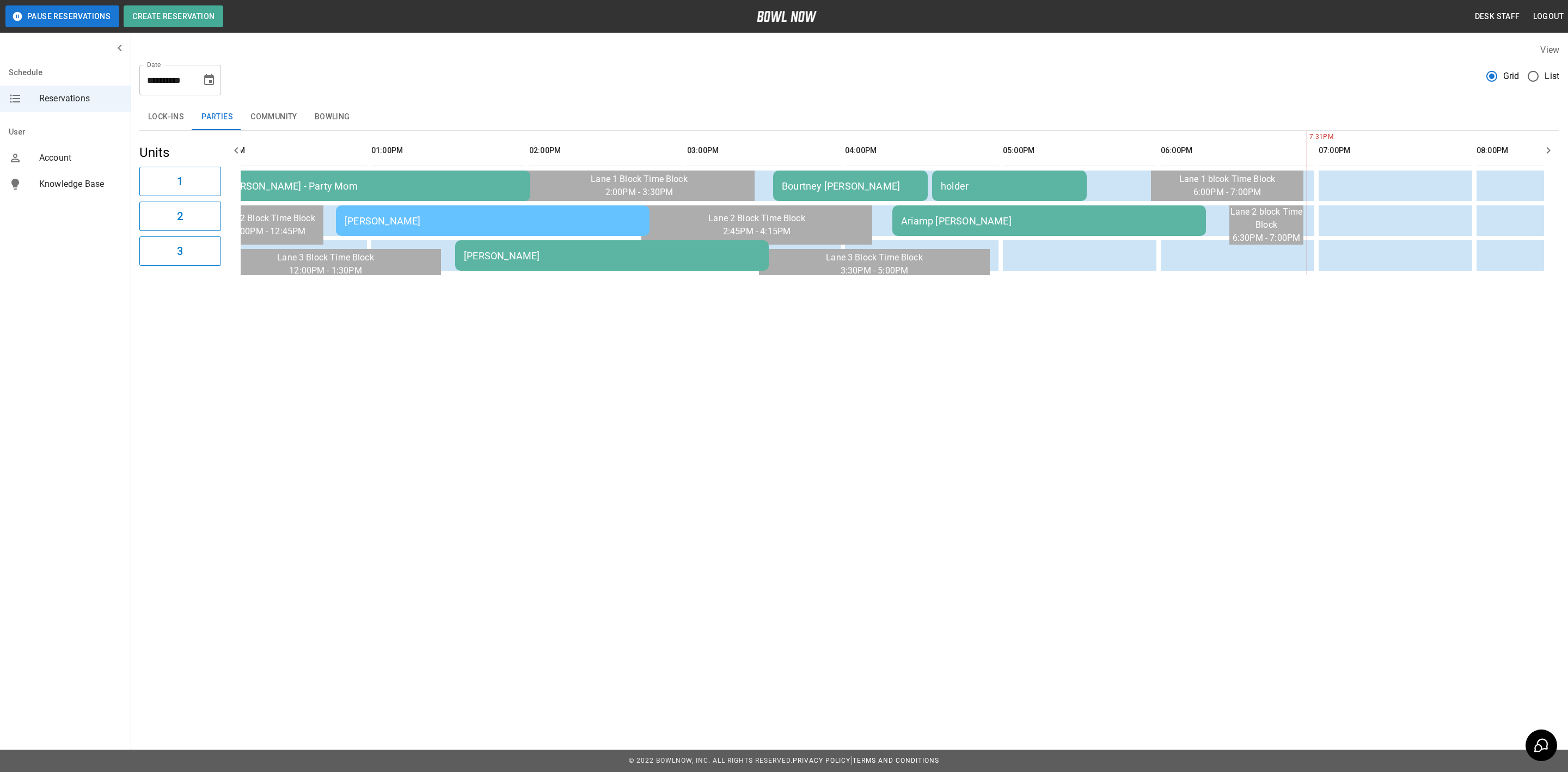
click at [889, 175] on td "Bourtney [PERSON_NAME]" at bounding box center [850, 186] width 154 height 31
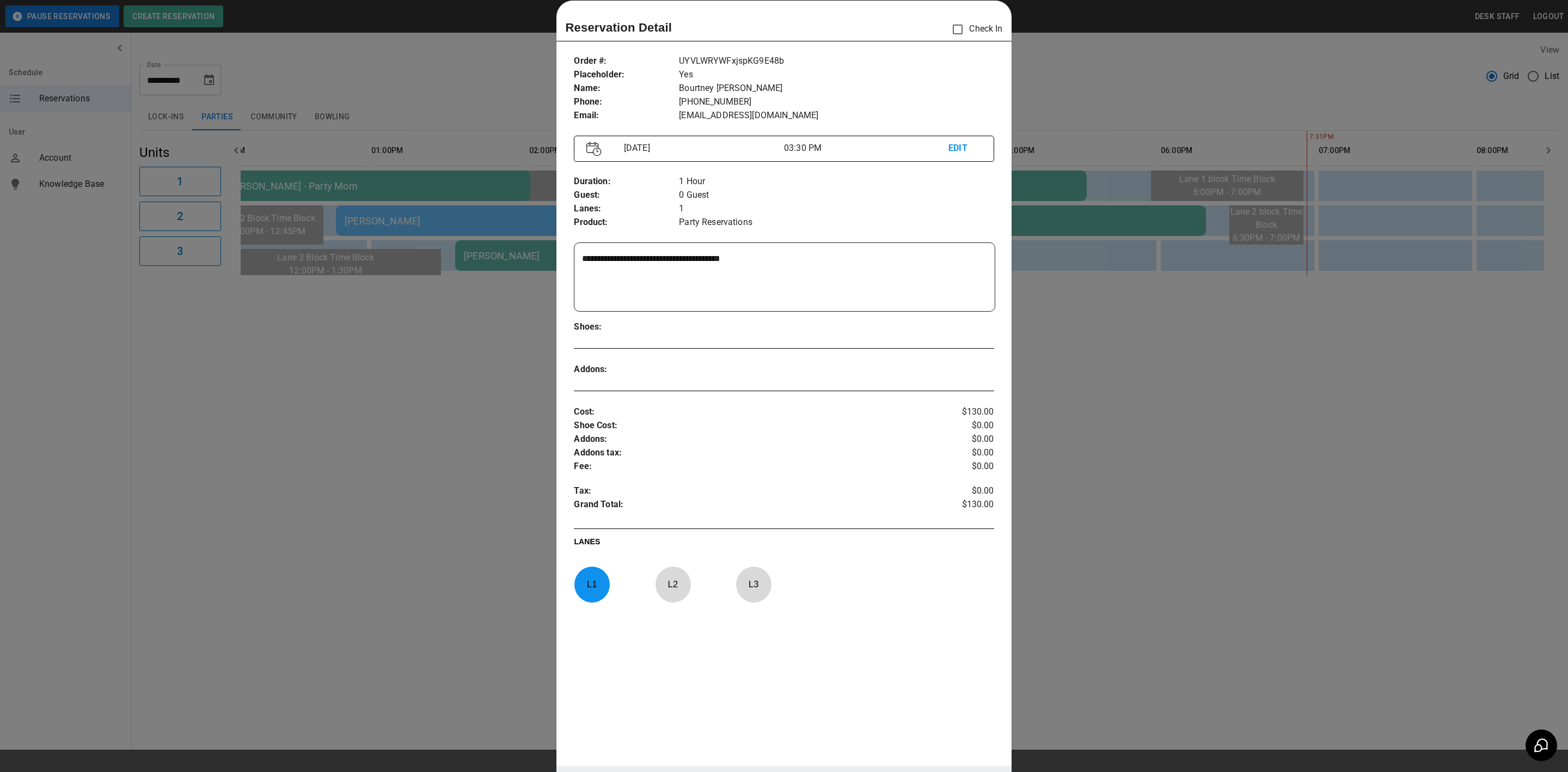
drag, startPoint x: 1074, startPoint y: 374, endPoint x: 1070, endPoint y: 361, distance: 13.6
click at [1074, 374] on div at bounding box center [784, 386] width 1568 height 772
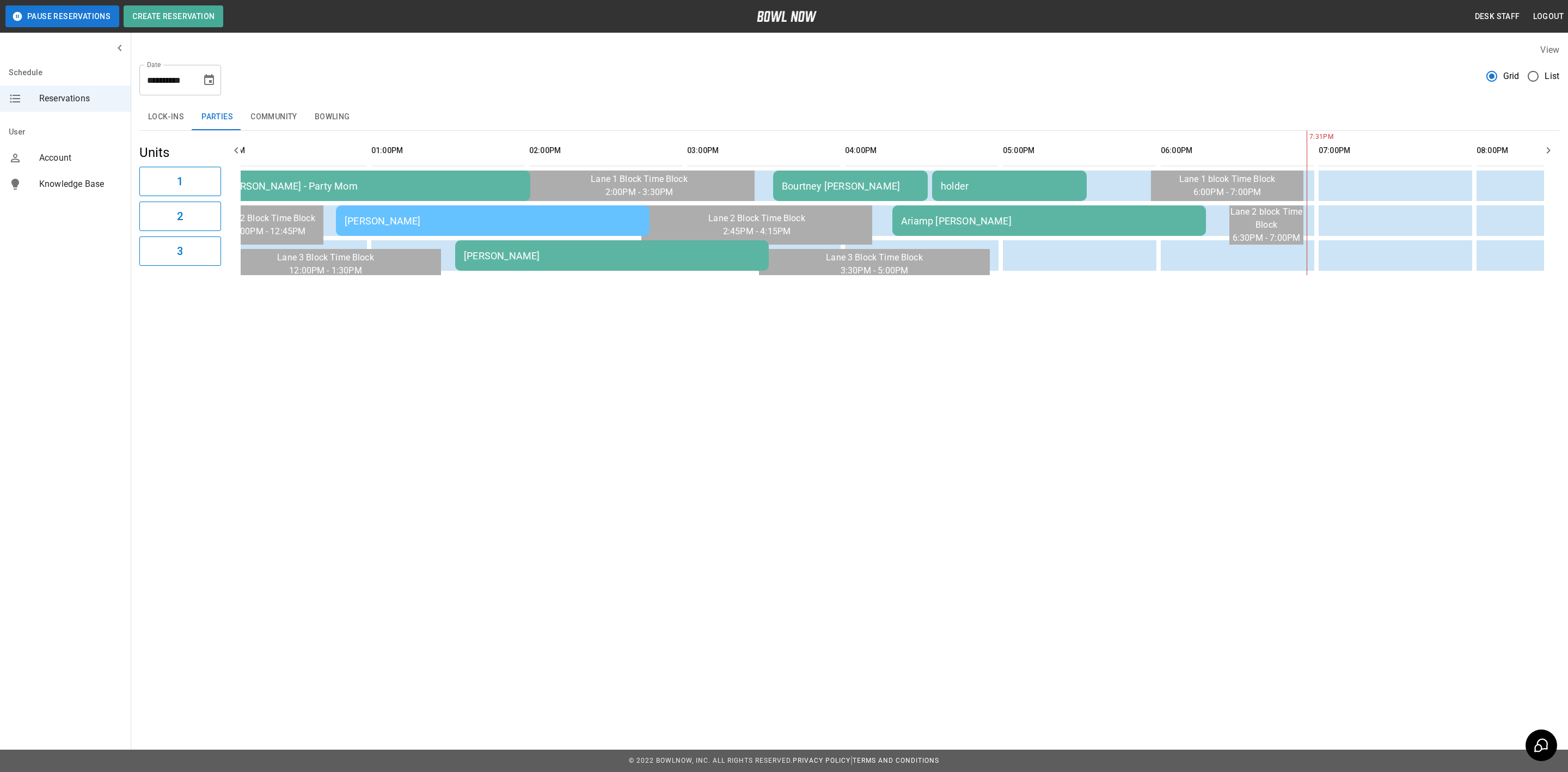
click at [1024, 219] on div "Ariamp [PERSON_NAME]" at bounding box center [1048, 220] width 296 height 11
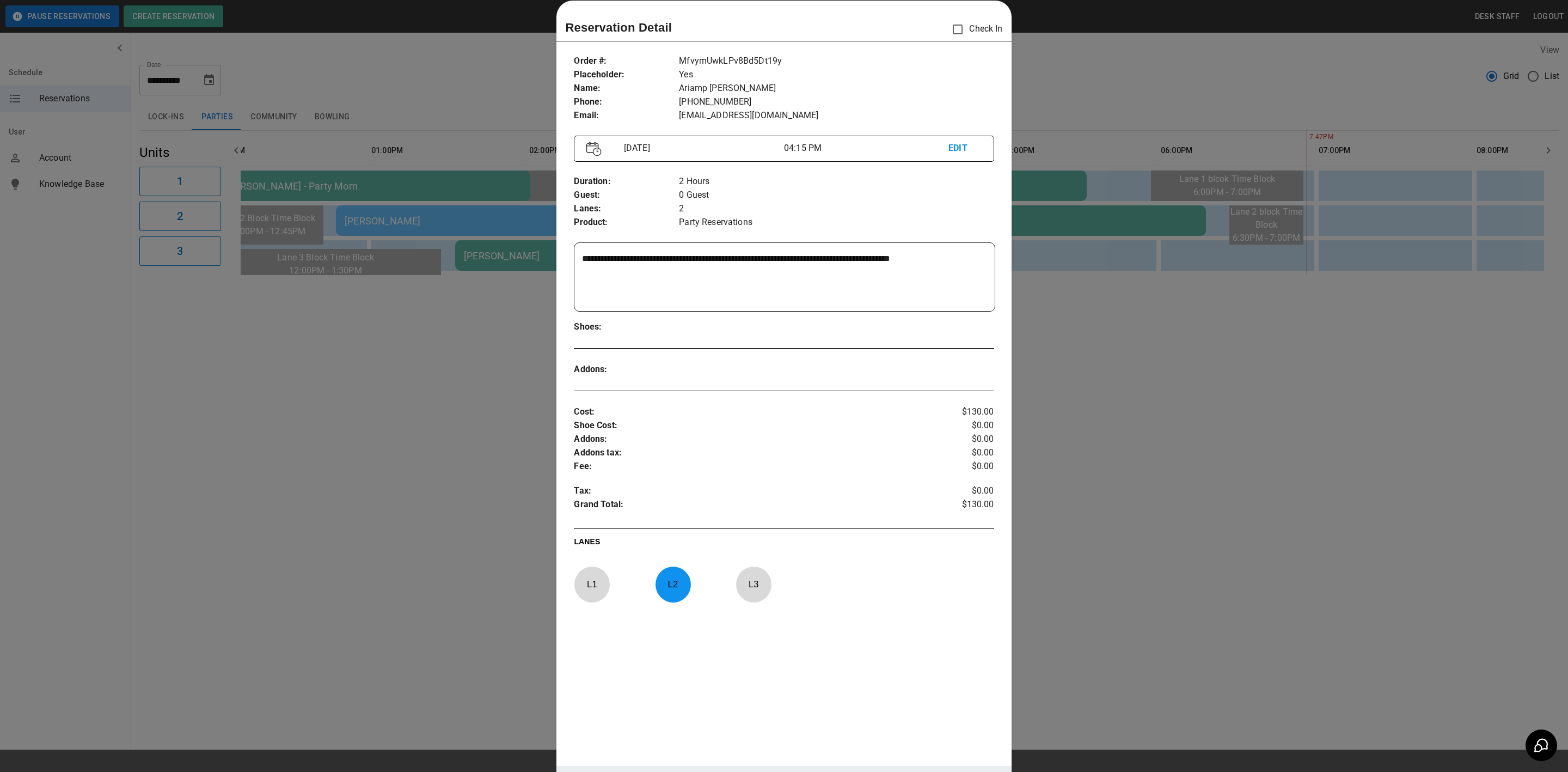
click at [452, 647] on div at bounding box center [784, 386] width 1568 height 772
